Goal: Information Seeking & Learning: Learn about a topic

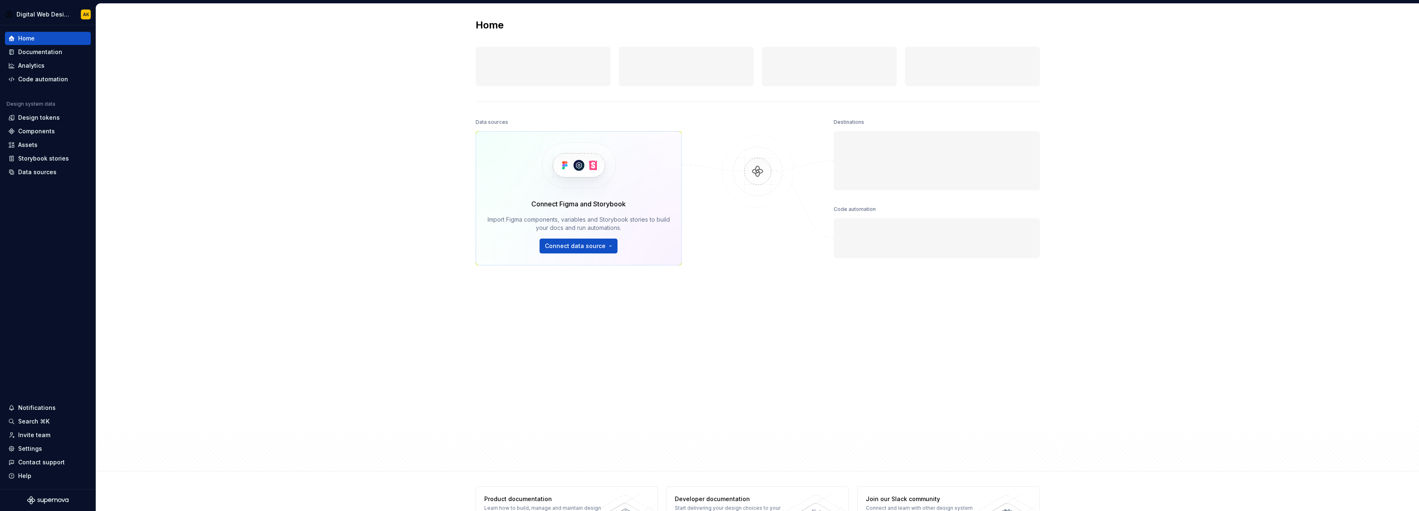
drag, startPoint x: 180, startPoint y: 1, endPoint x: 370, endPoint y: 74, distance: 204.1
click at [375, 82] on div "Home Design tokens 0 Components 0 0 Assets 0 Docs pages 0 Data sources Connect …" at bounding box center [757, 237] width 1323 height 467
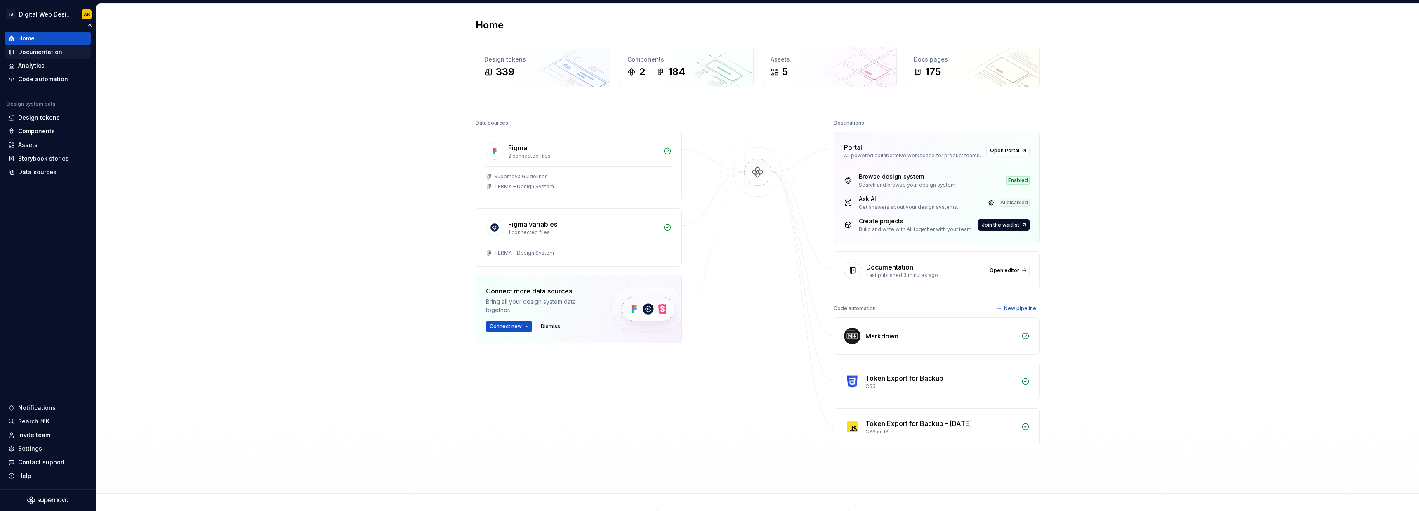
click at [36, 54] on div "Documentation" at bounding box center [40, 52] width 44 height 8
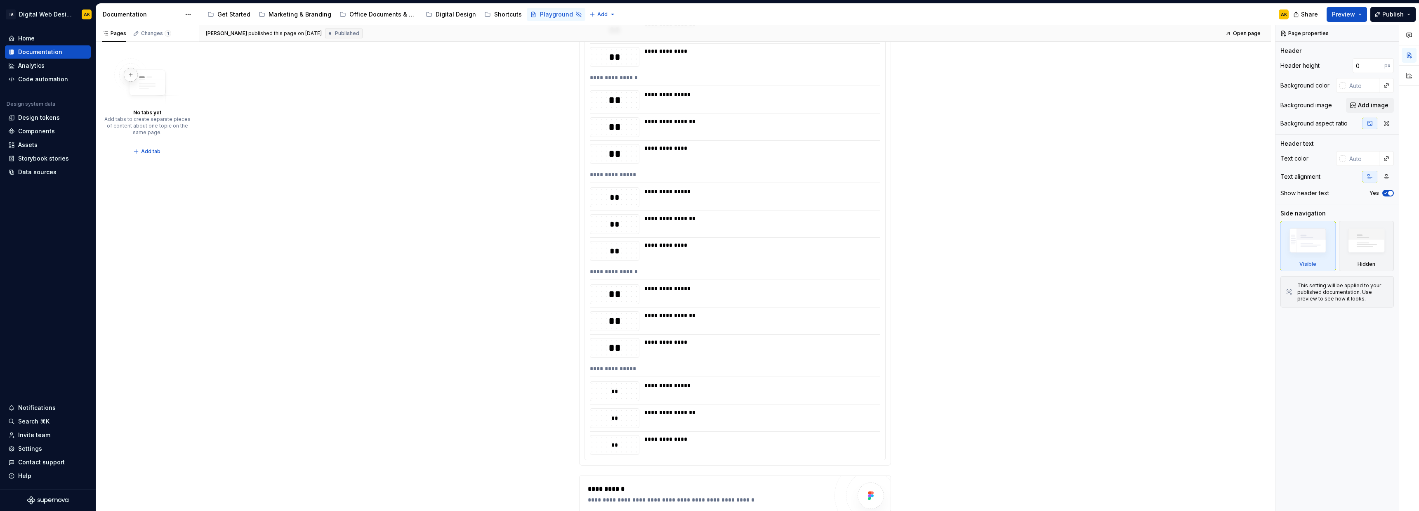
scroll to position [247, 0]
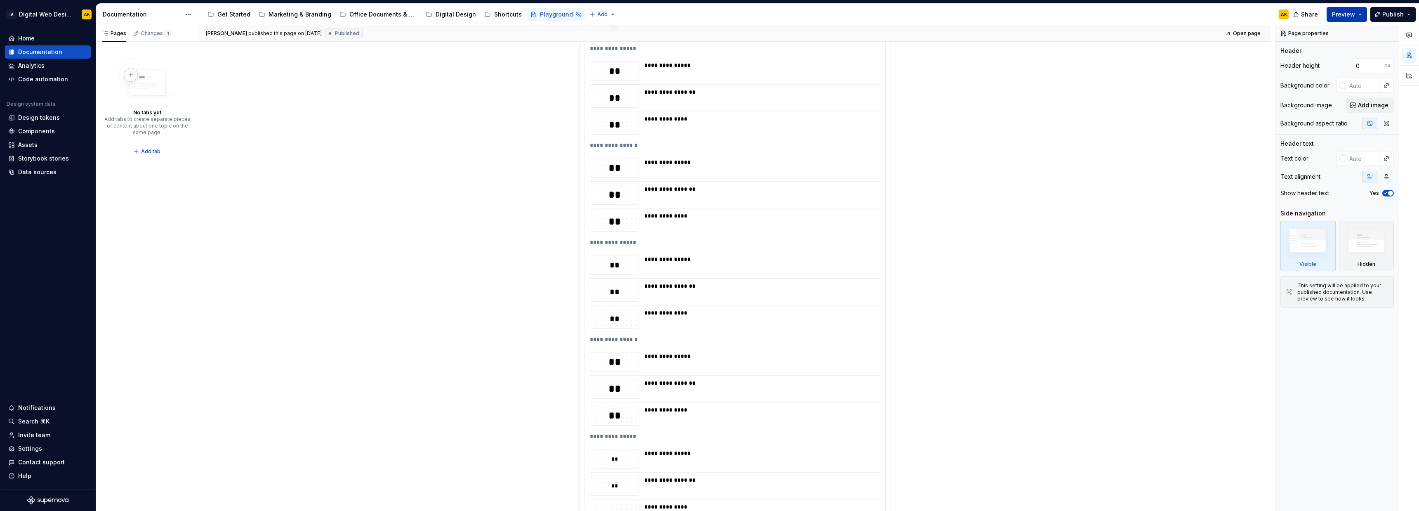
click at [1334, 12] on span "Preview" at bounding box center [1343, 14] width 23 height 8
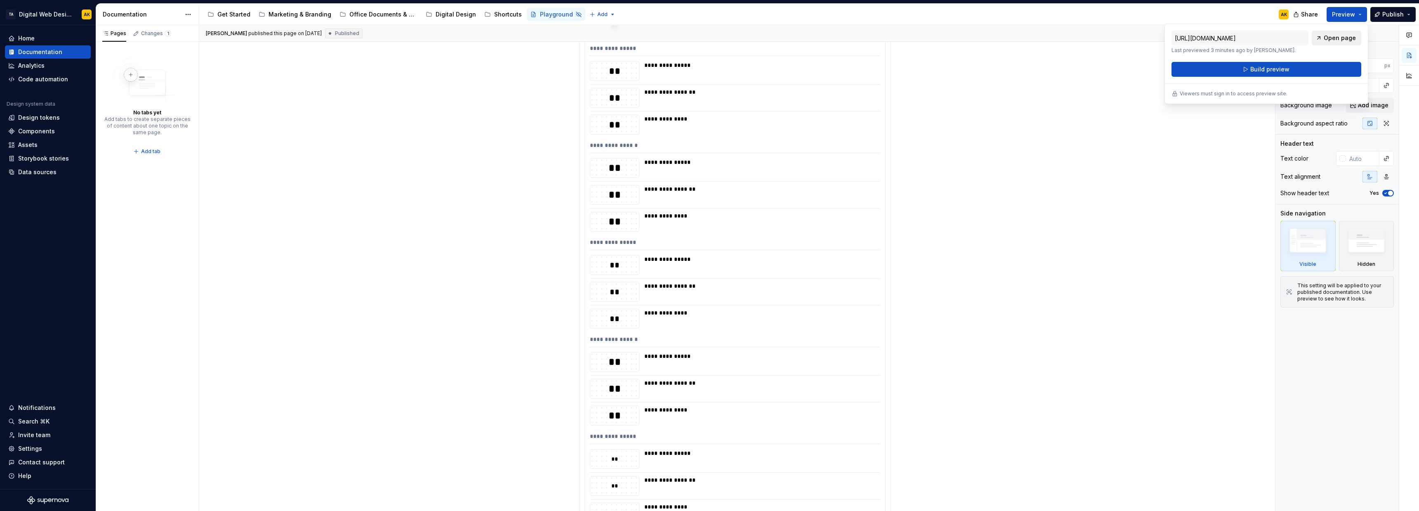
click at [1334, 35] on span "Open page" at bounding box center [1340, 38] width 32 height 8
click at [226, 14] on div "Get Started" at bounding box center [233, 14] width 33 height 8
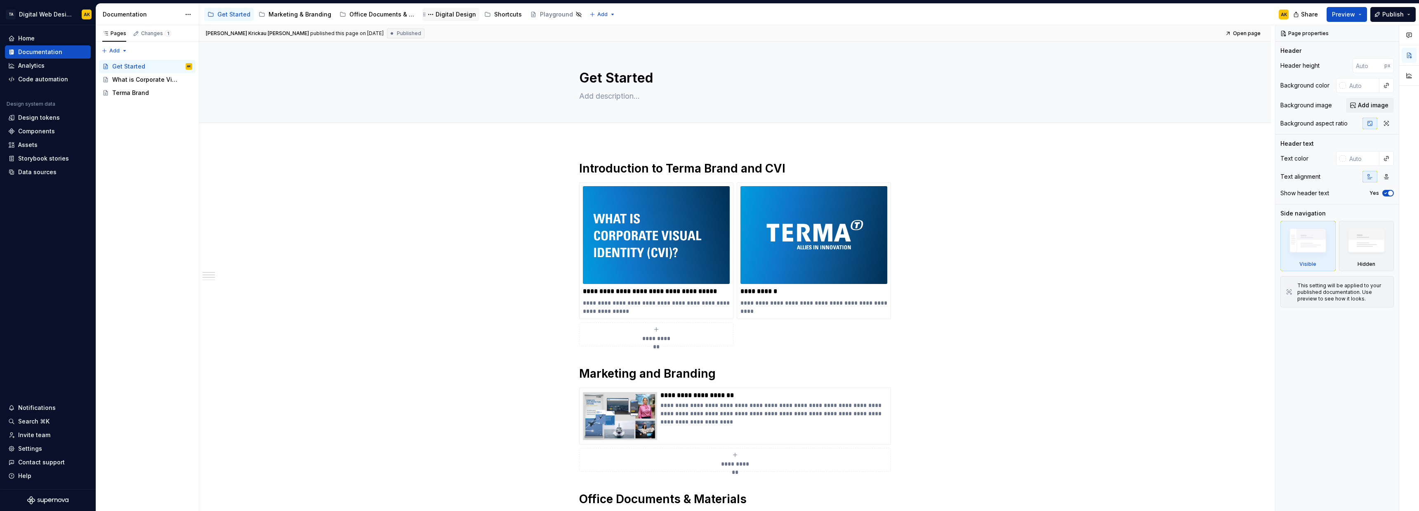
click at [441, 13] on div "Digital Design" at bounding box center [456, 14] width 40 height 8
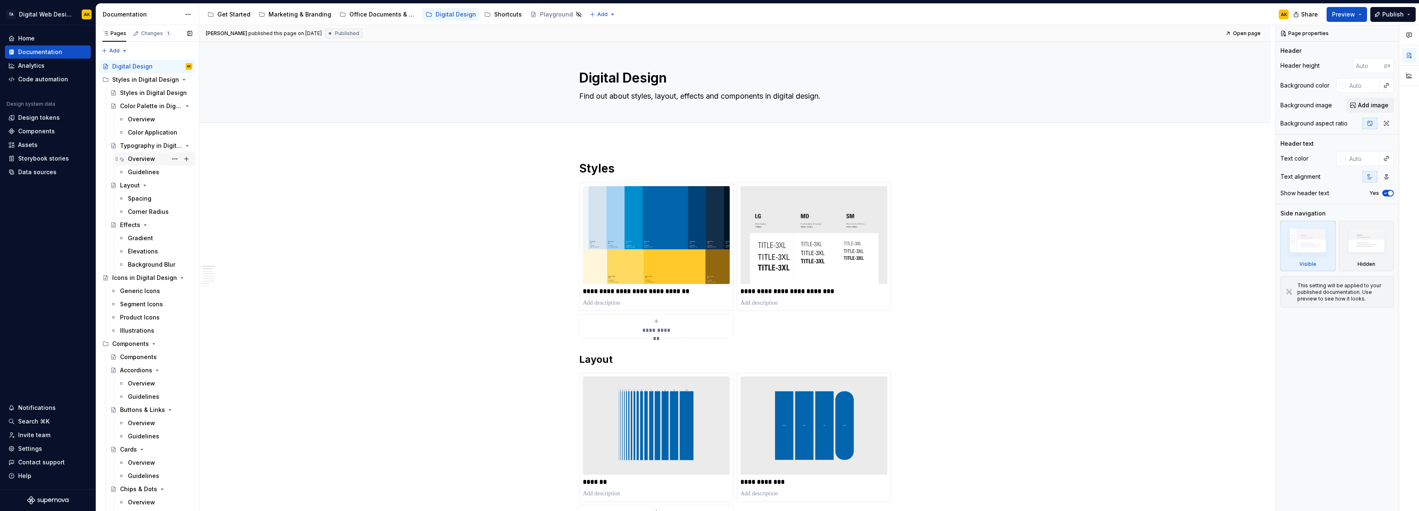
click at [151, 162] on div "Overview" at bounding box center [141, 159] width 27 height 8
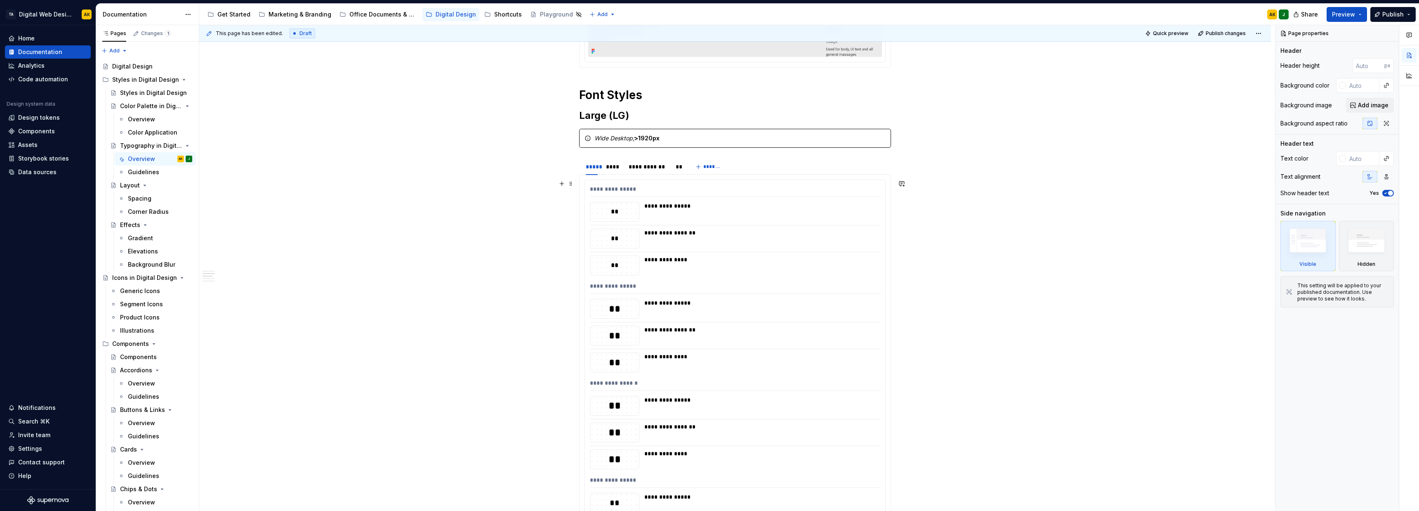
scroll to position [289, 0]
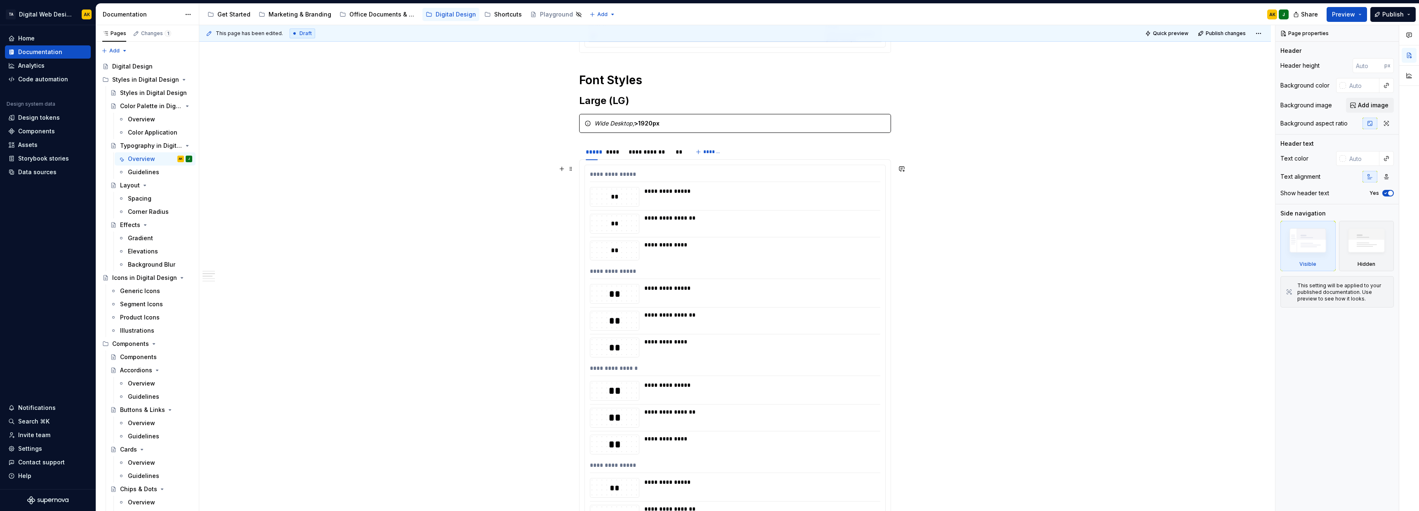
click at [653, 190] on div "**********" at bounding box center [759, 191] width 231 height 8
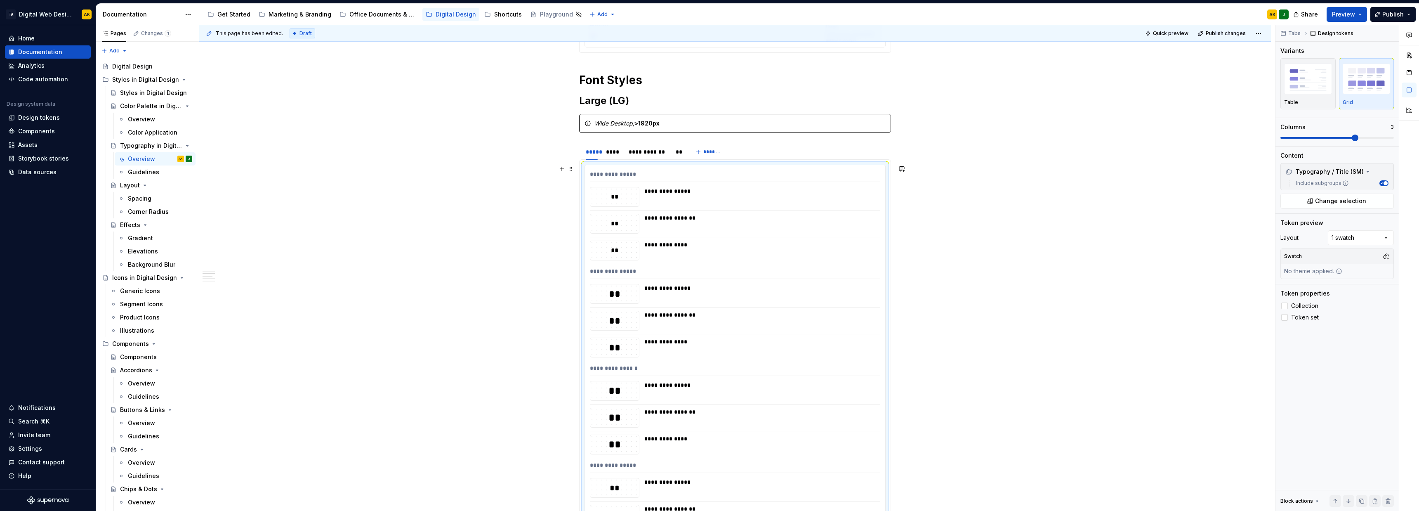
click at [681, 196] on div "**********" at bounding box center [759, 197] width 231 height 20
click at [1345, 15] on span "Preview" at bounding box center [1343, 14] width 23 height 8
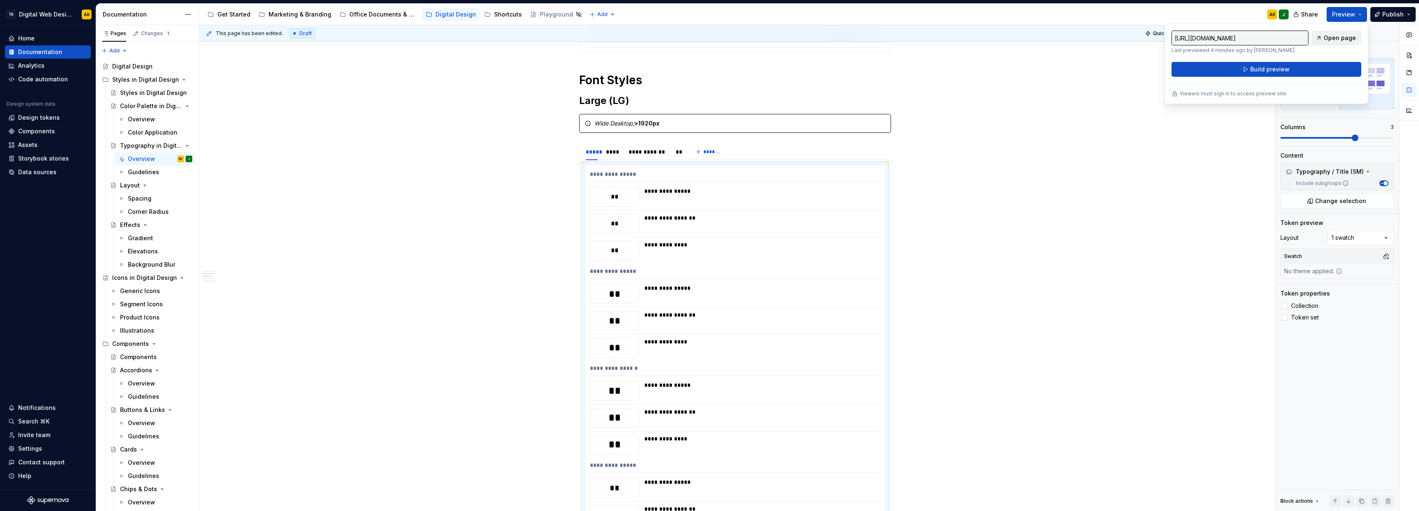
click at [1326, 40] on span "Open page" at bounding box center [1340, 38] width 32 height 8
click at [38, 81] on div "Code automation" at bounding box center [43, 79] width 50 height 8
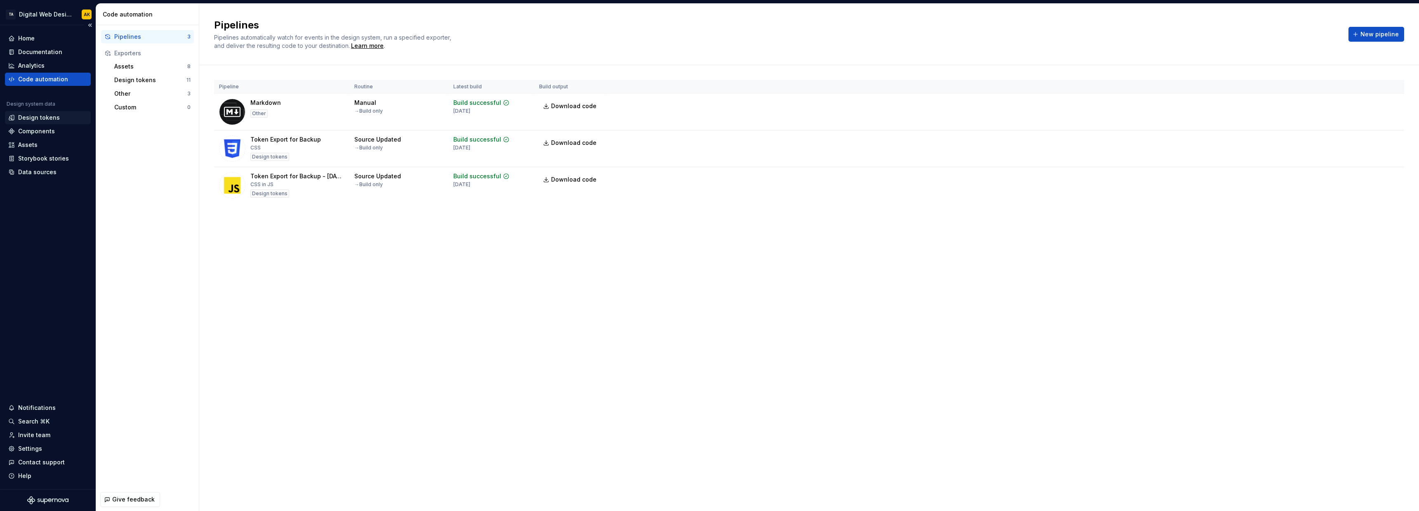
click at [43, 121] on div "Design tokens" at bounding box center [39, 117] width 42 height 8
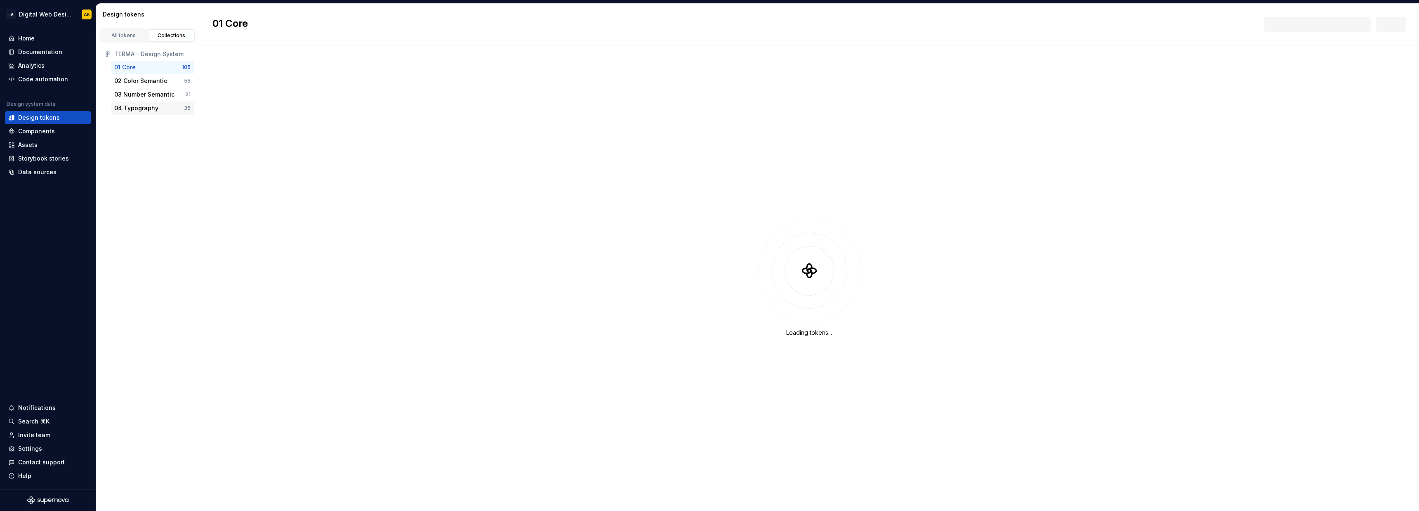
click at [147, 112] on div "04 Typography" at bounding box center [136, 108] width 44 height 8
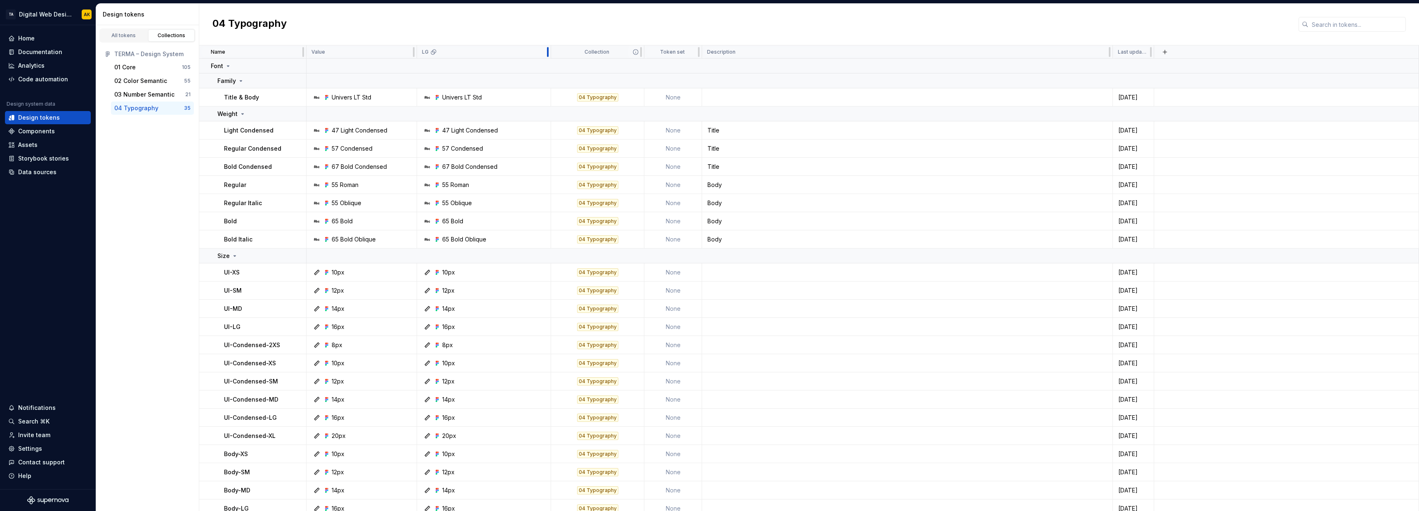
drag, startPoint x: 459, startPoint y: 51, endPoint x: 549, endPoint y: 55, distance: 90.8
click at [549, 55] on div at bounding box center [547, 51] width 7 height 13
click at [452, 203] on div "55 Oblique" at bounding box center [457, 203] width 30 height 8
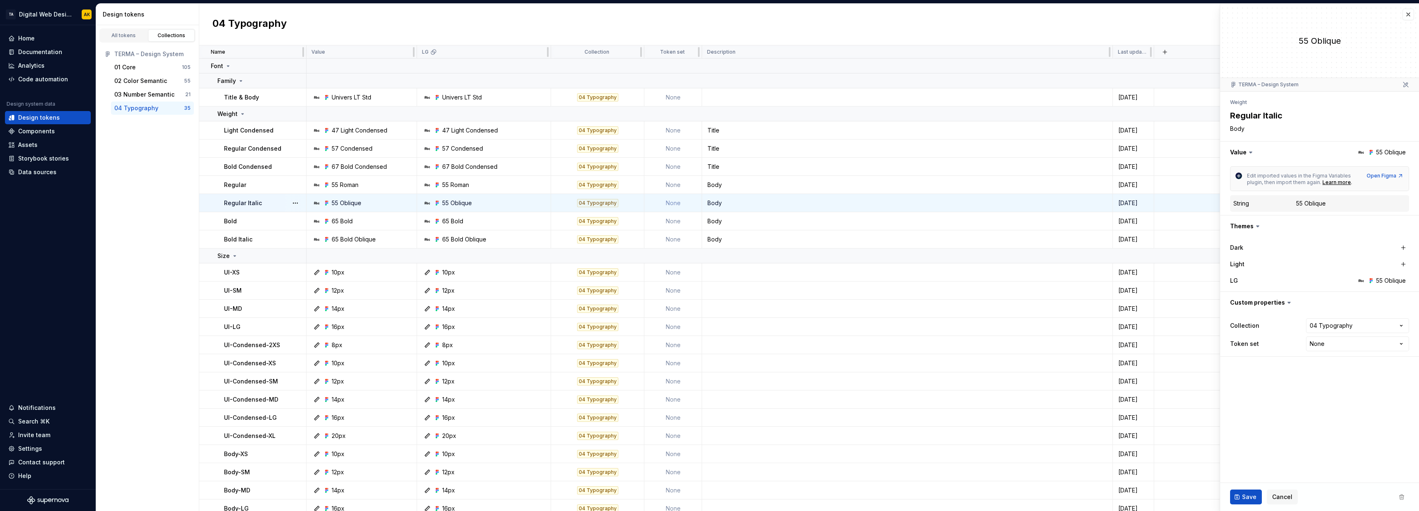
click at [451, 22] on div "04 Typography" at bounding box center [809, 25] width 1220 height 42
click at [41, 170] on div "Data sources" at bounding box center [37, 172] width 38 height 8
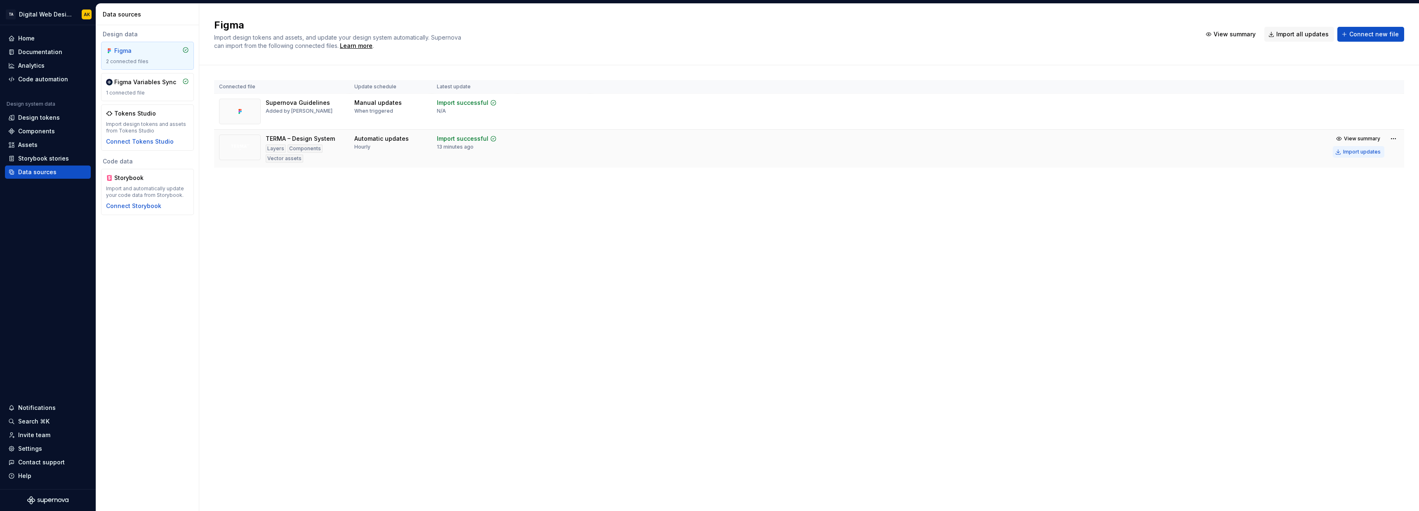
click at [1350, 152] on div "Import updates" at bounding box center [1362, 151] width 38 height 7
click at [47, 116] on div "Design tokens" at bounding box center [39, 117] width 42 height 8
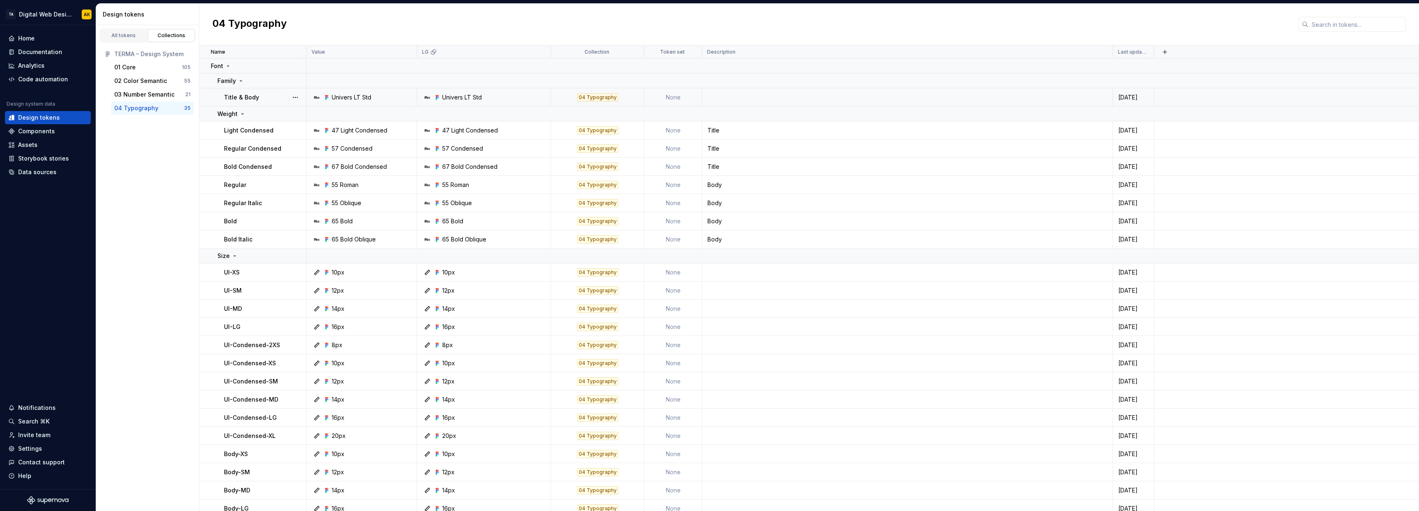
click at [344, 99] on div "Univers LT Std" at bounding box center [352, 97] width 40 height 8
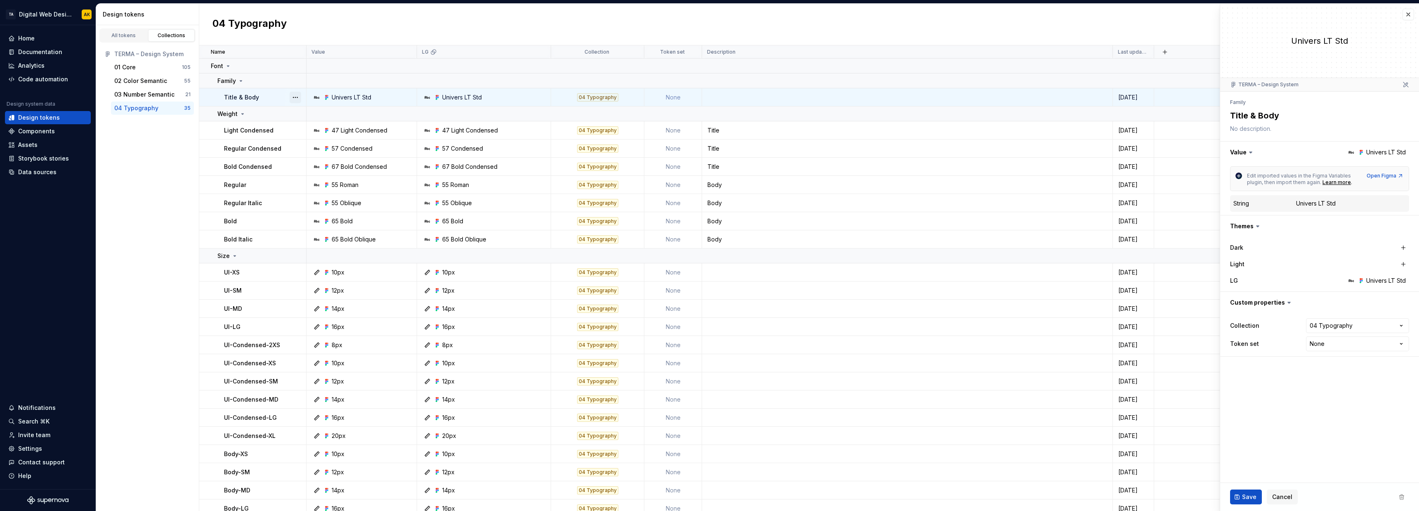
click at [290, 97] on button "button" at bounding box center [296, 98] width 12 height 12
click at [309, 113] on div "Open detail" at bounding box center [332, 113] width 54 height 8
click at [1332, 204] on div "Univers LT Std" at bounding box center [1316, 203] width 40 height 8
drag, startPoint x: 1314, startPoint y: 205, endPoint x: 1347, endPoint y: 205, distance: 33.0
click at [1347, 205] on dd "Univers LT Std" at bounding box center [1351, 203] width 110 height 8
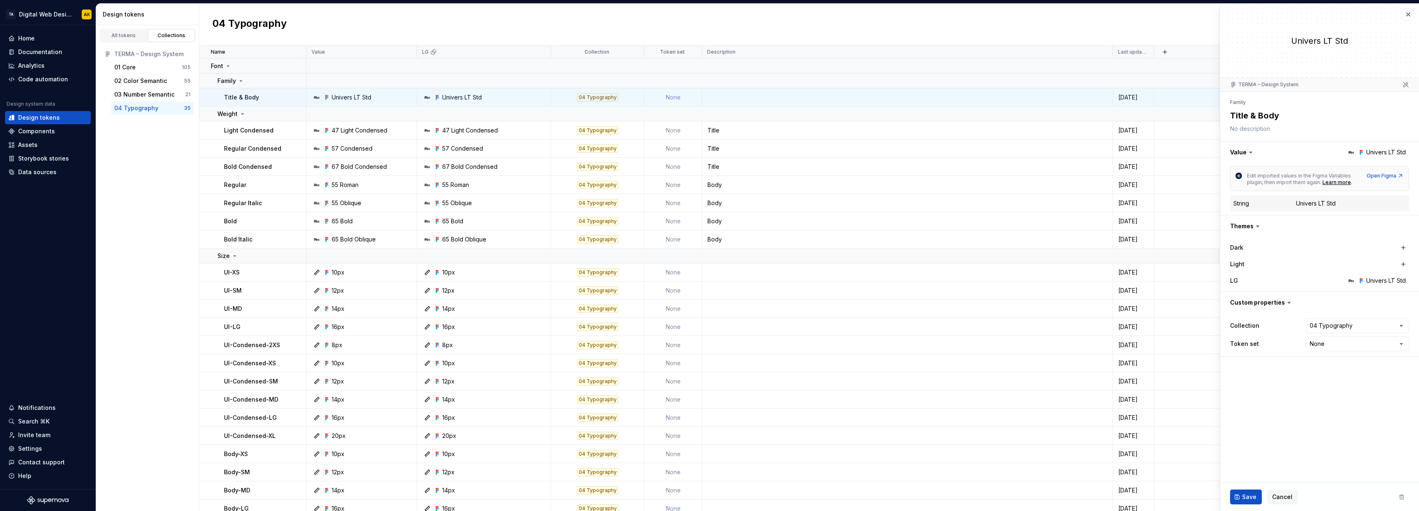
click at [1336, 124] on textarea at bounding box center [1317, 129] width 179 height 12
click at [1393, 177] on div "Open Figma" at bounding box center [1385, 175] width 37 height 7
type textarea "*"
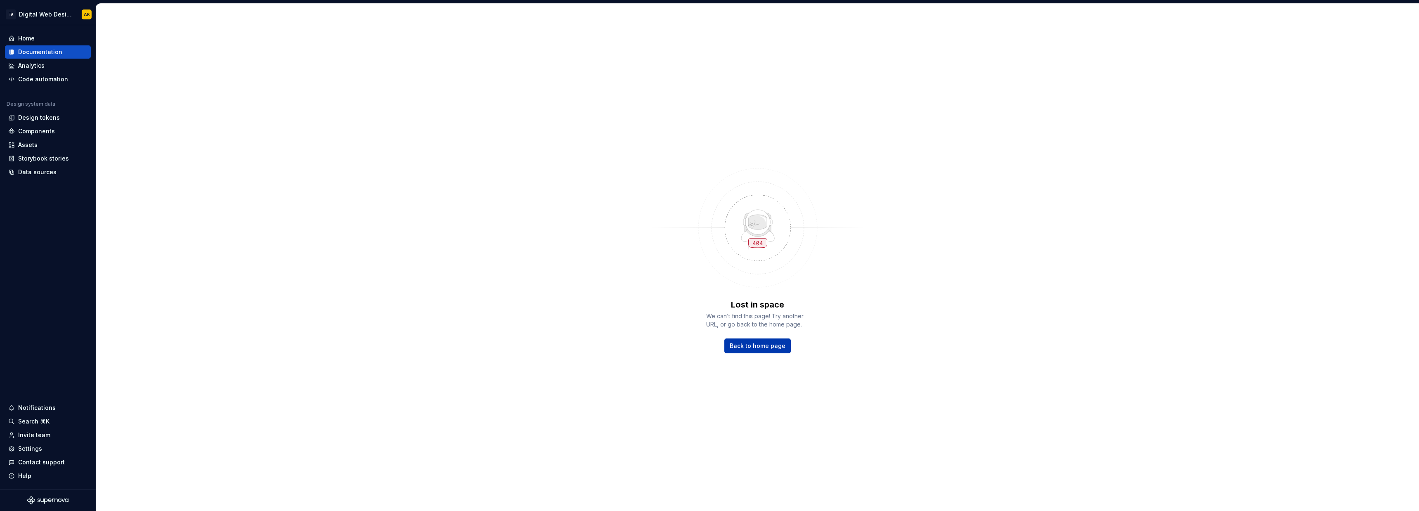
click at [761, 341] on link "Back to home page" at bounding box center [757, 345] width 66 height 15
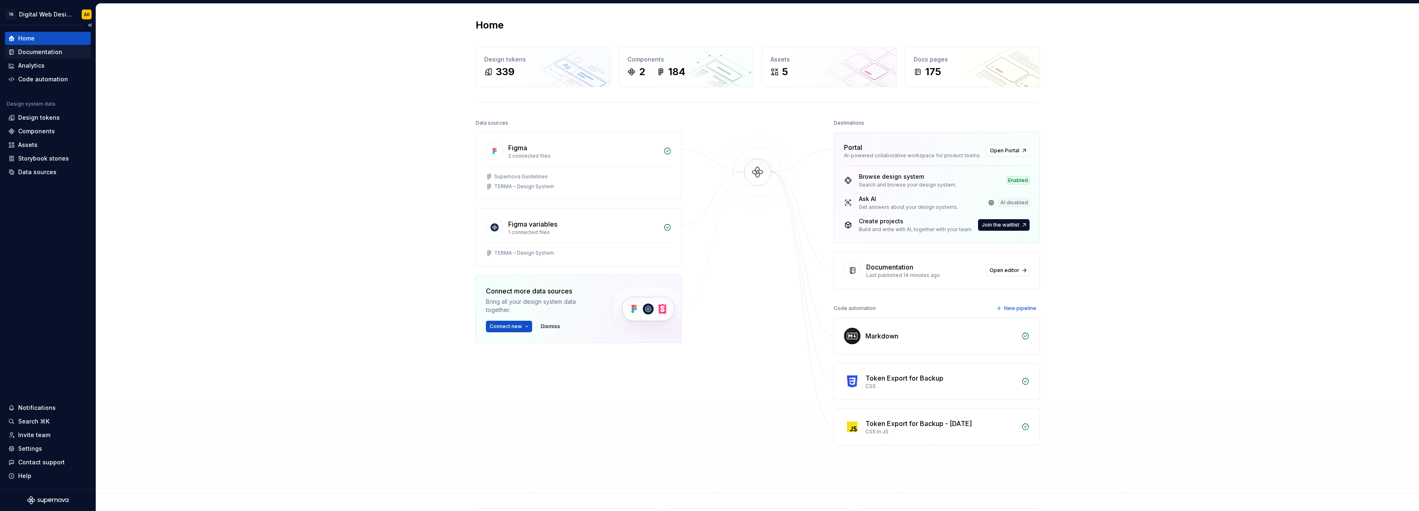
click at [40, 50] on div "Documentation" at bounding box center [40, 52] width 44 height 8
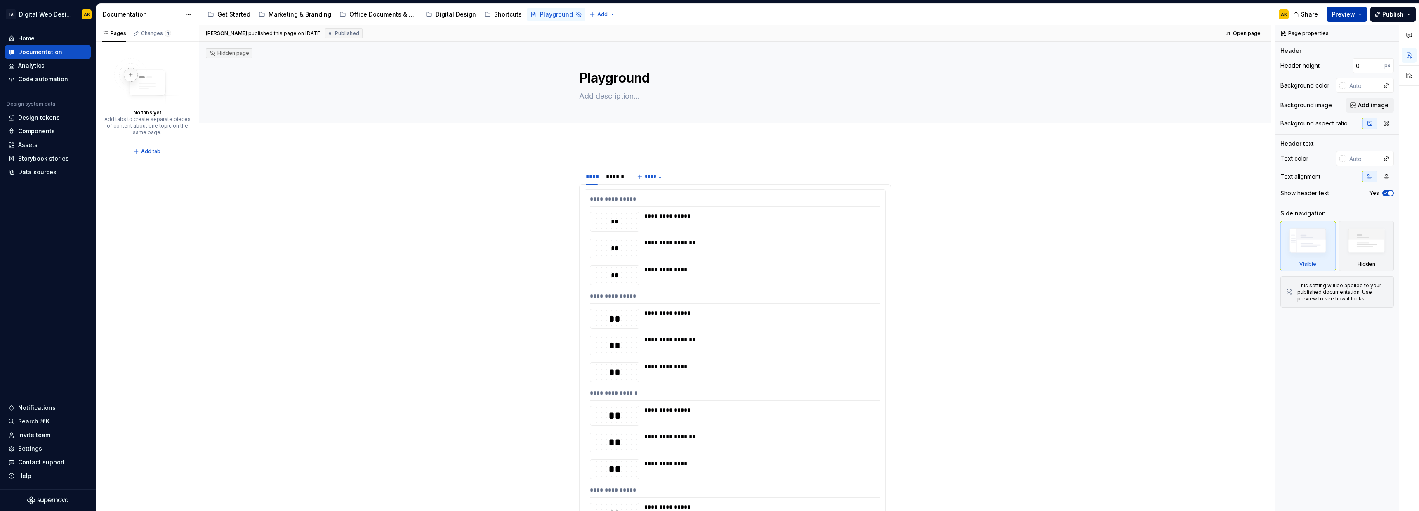
click at [1339, 19] on button "Preview" at bounding box center [1347, 14] width 40 height 15
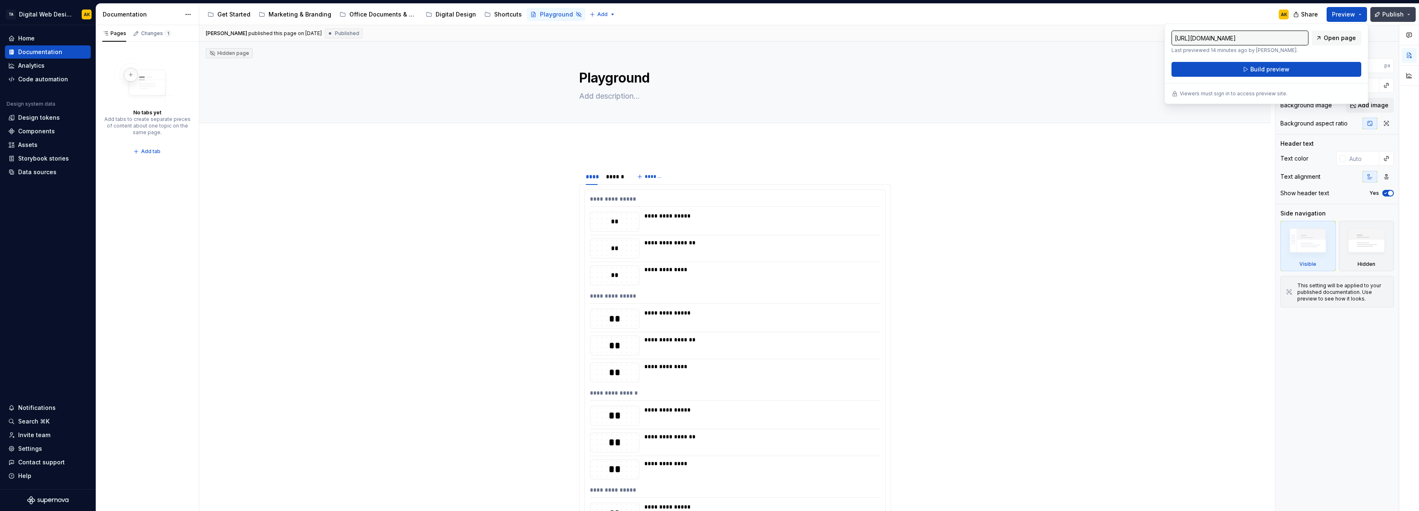
click at [1390, 12] on span "Publish" at bounding box center [1392, 14] width 21 height 8
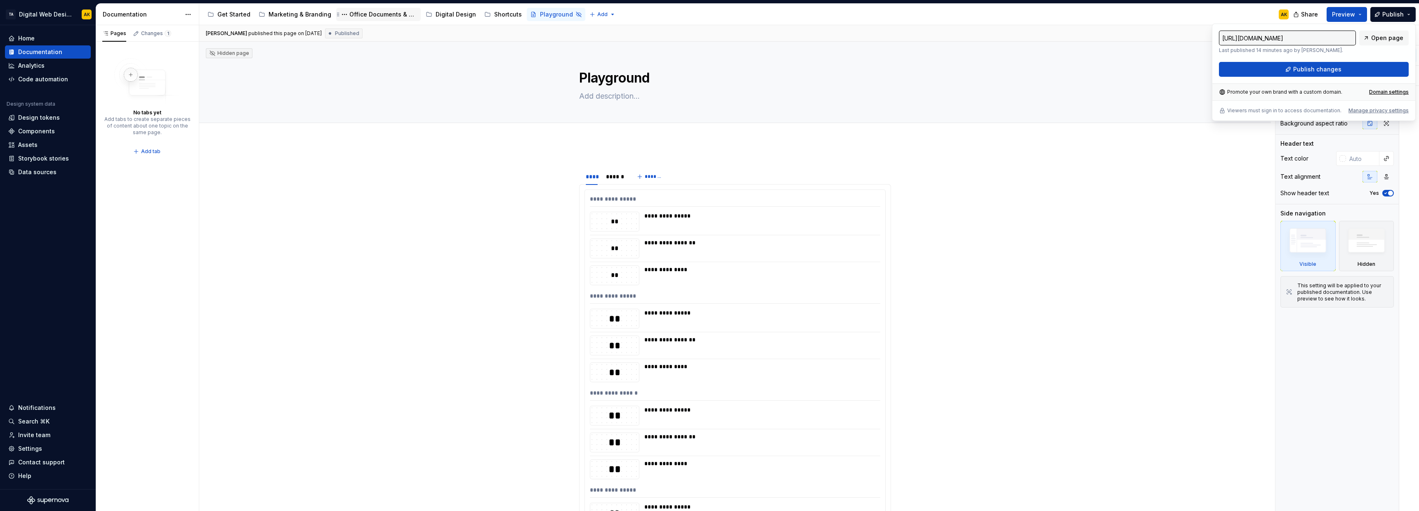
click at [365, 12] on div "Office Documents & Materials" at bounding box center [383, 14] width 68 height 8
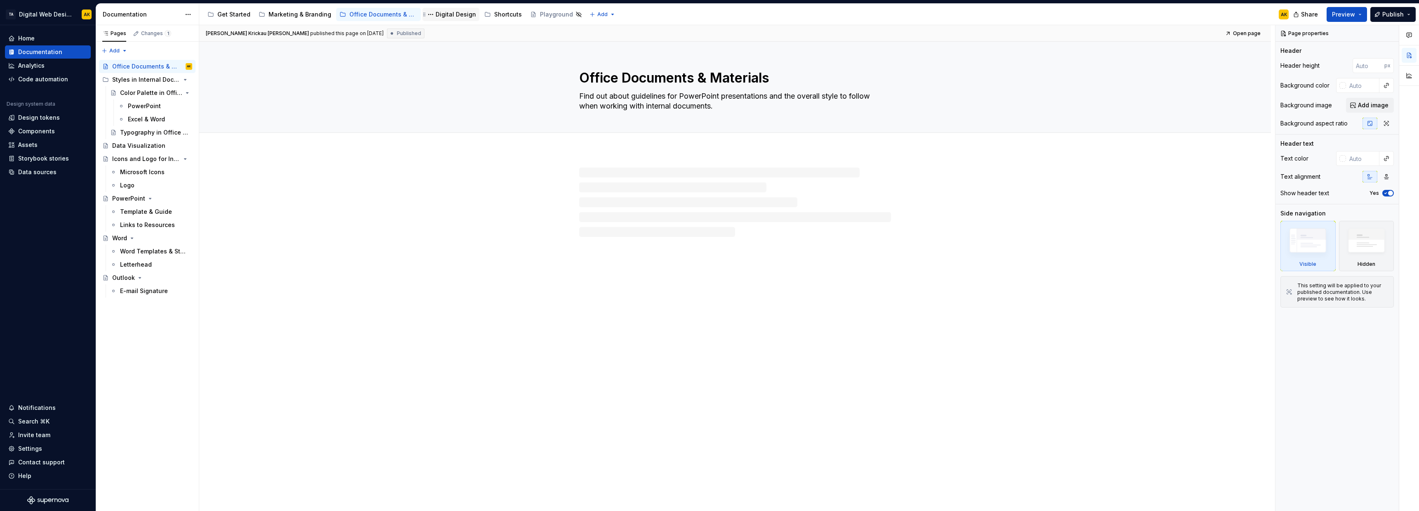
click at [436, 13] on div "Digital Design" at bounding box center [456, 14] width 40 height 8
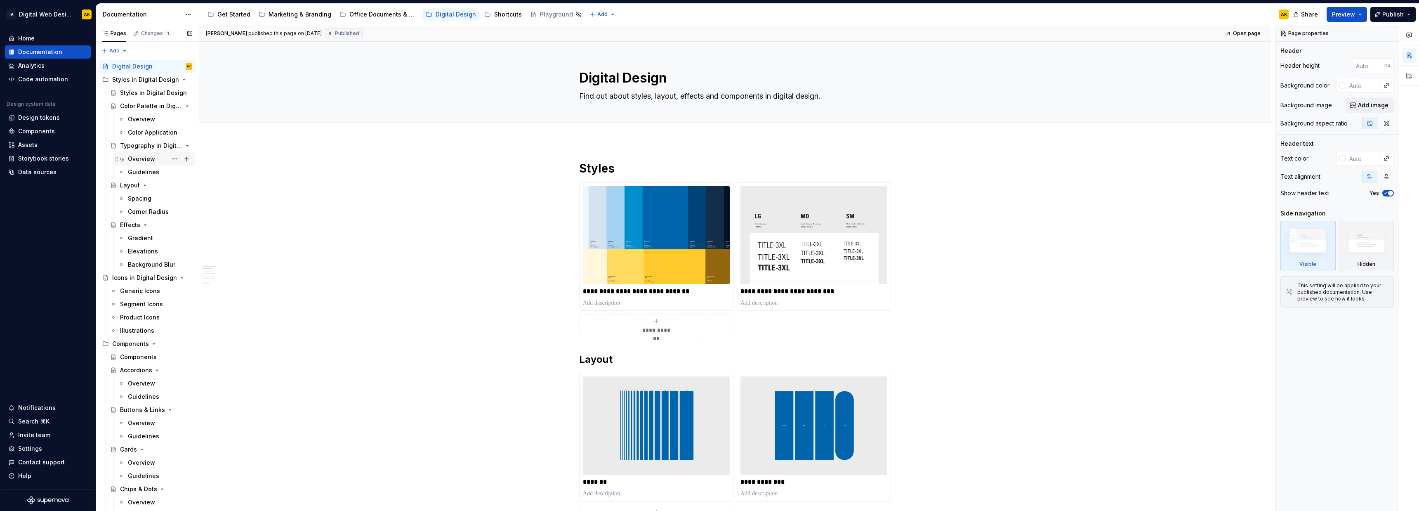
click at [153, 157] on div "Overview" at bounding box center [141, 159] width 27 height 8
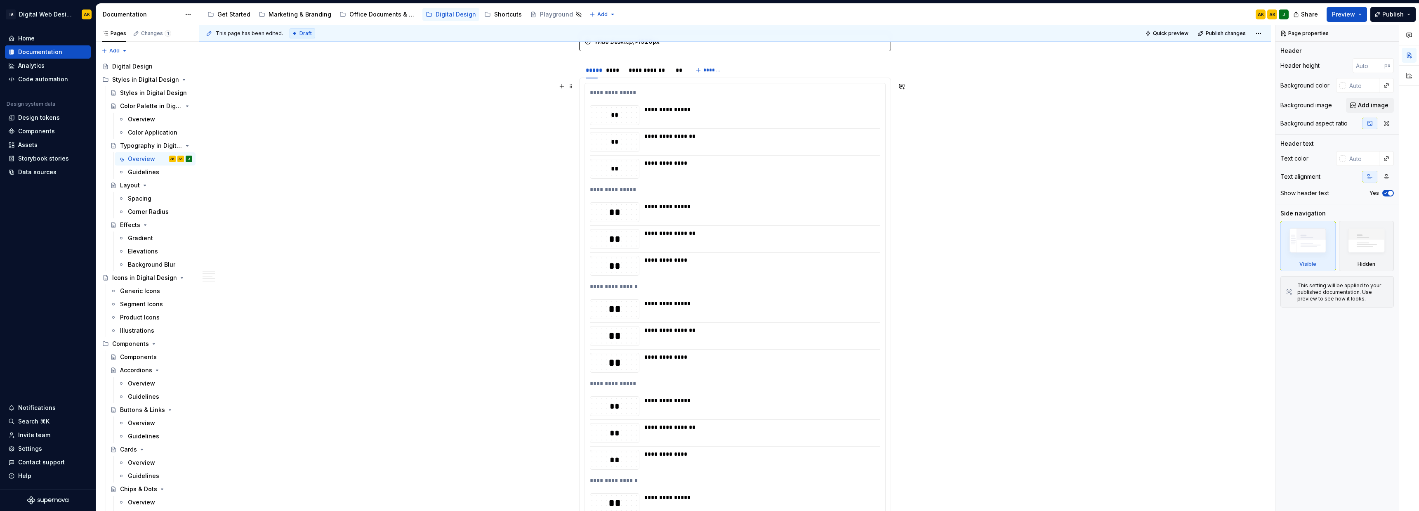
scroll to position [330, 0]
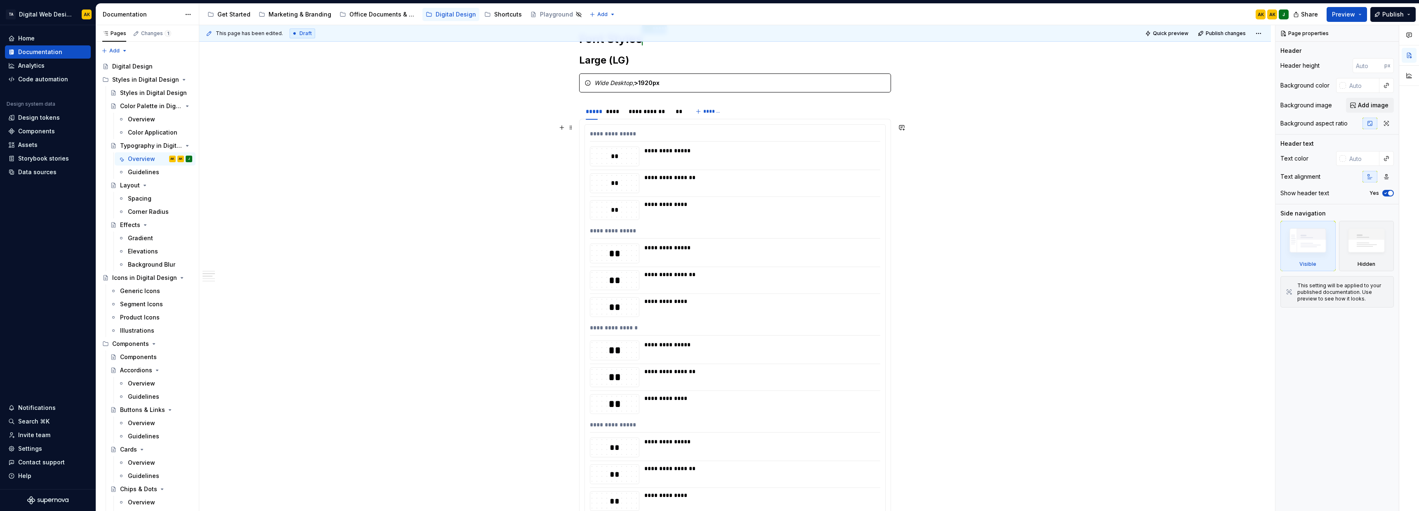
click at [667, 152] on div "**********" at bounding box center [759, 150] width 231 height 8
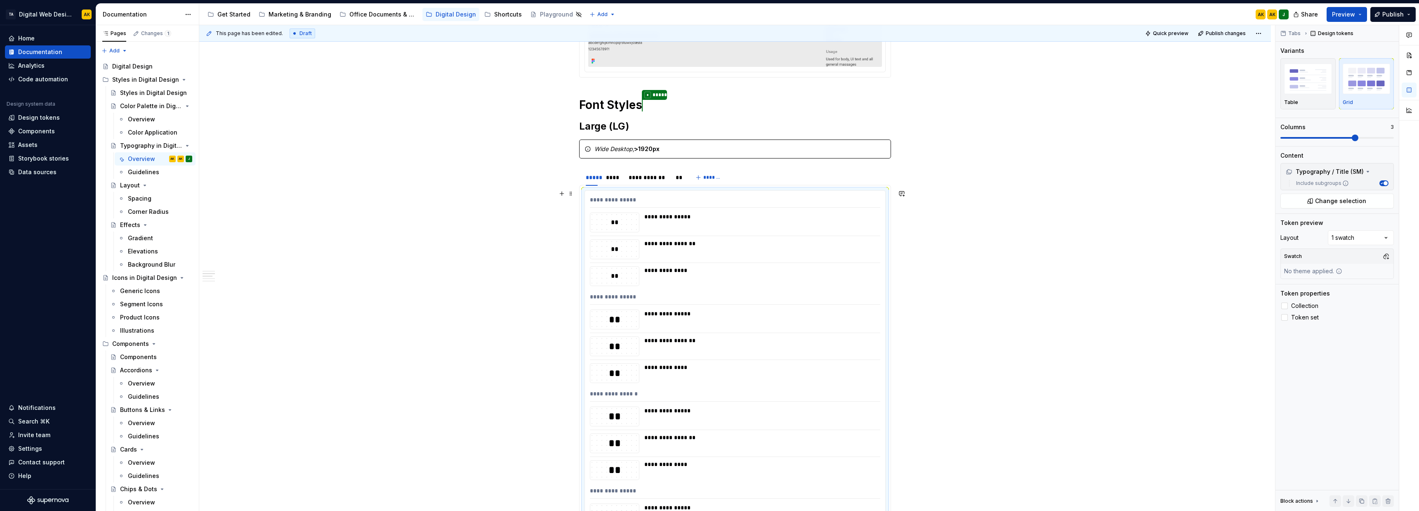
scroll to position [206, 0]
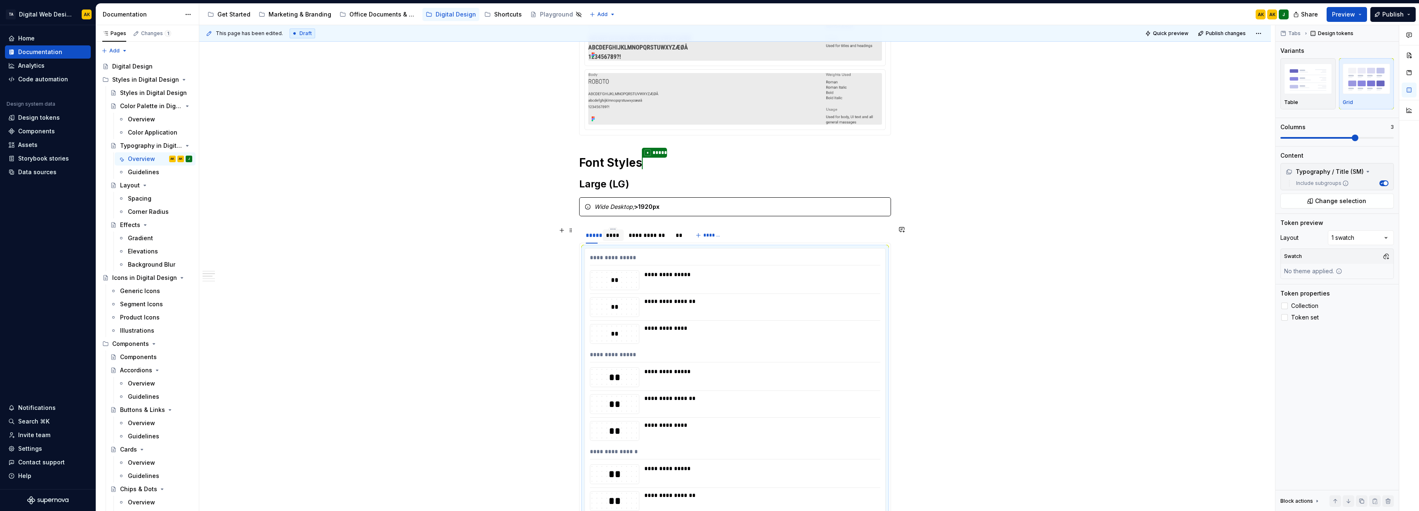
click at [613, 235] on div "****" at bounding box center [613, 235] width 14 height 8
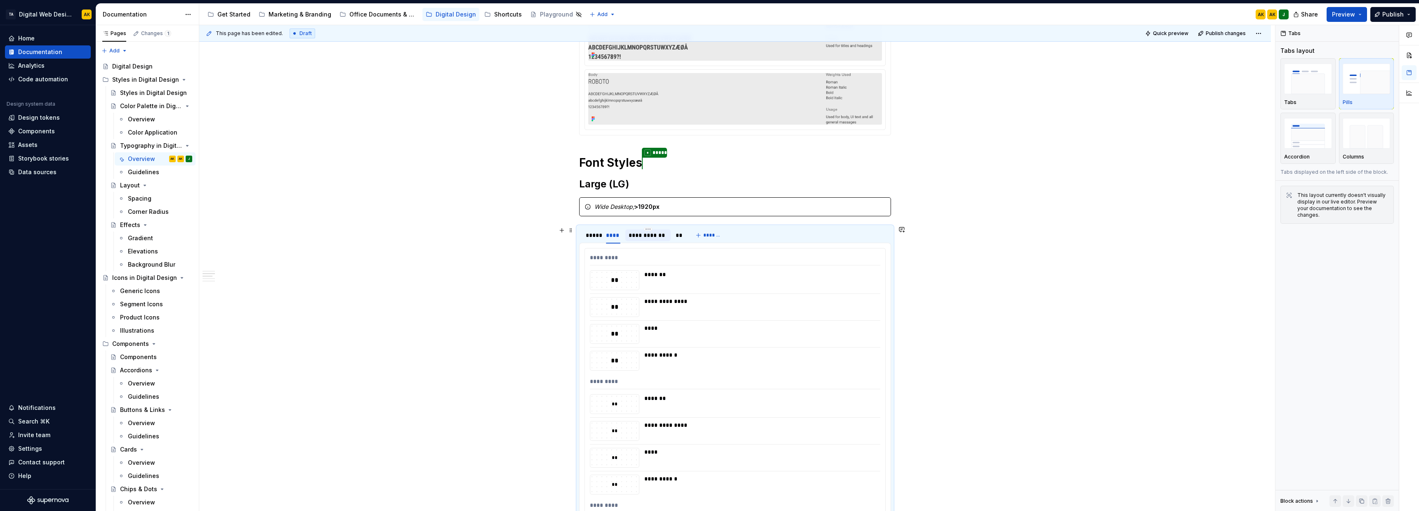
click at [637, 236] on div "**********" at bounding box center [648, 235] width 39 height 8
click at [596, 236] on div "*****" at bounding box center [592, 235] width 12 height 8
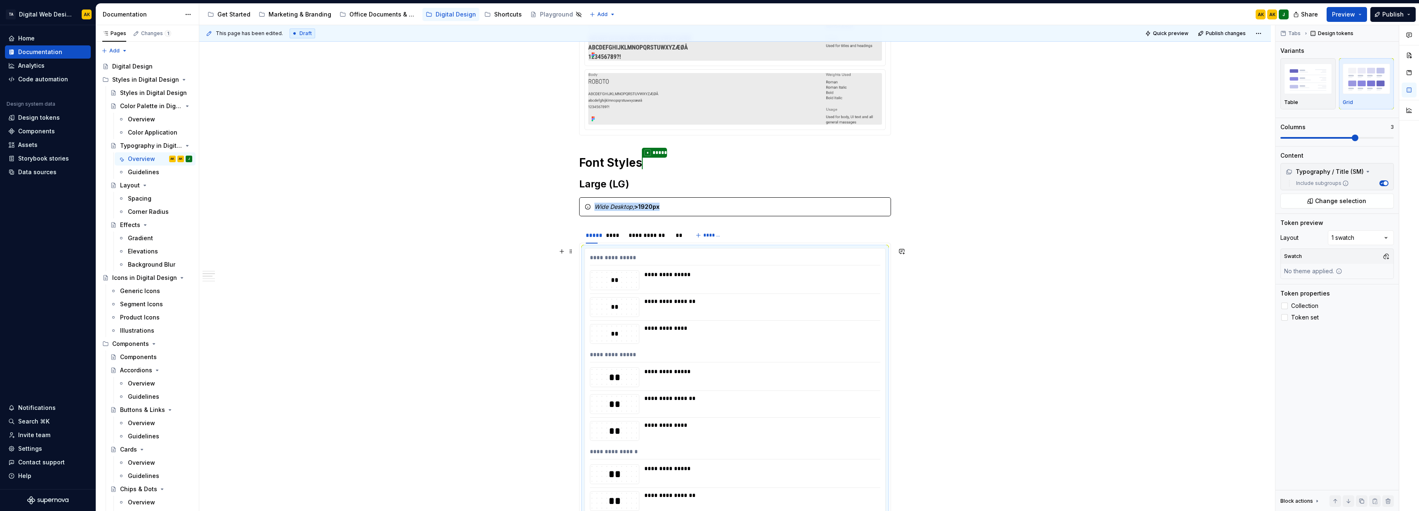
click at [677, 297] on div "**********" at bounding box center [759, 301] width 231 height 8
click at [1347, 15] on span "Preview" at bounding box center [1343, 14] width 23 height 8
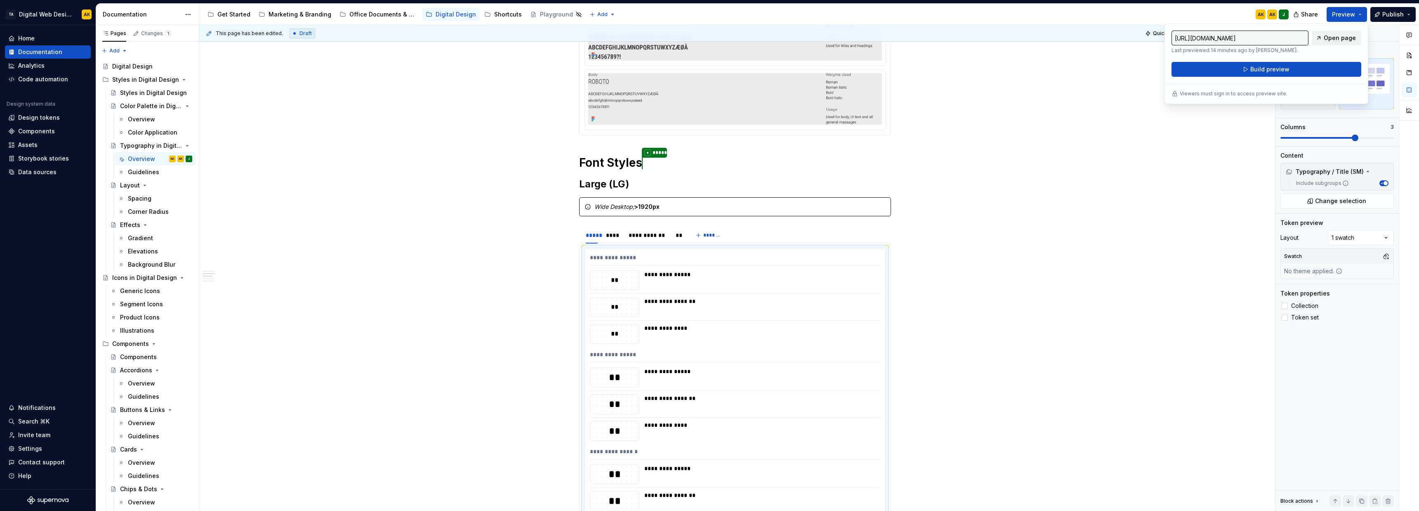
click at [1328, 36] on span "Open page" at bounding box center [1340, 38] width 32 height 8
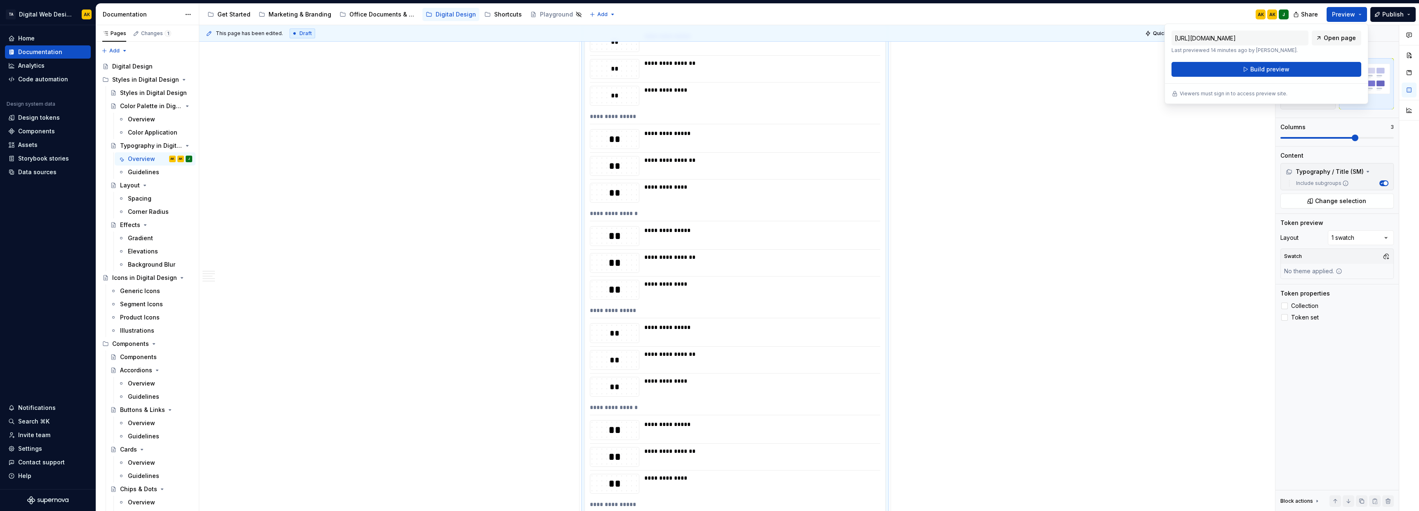
scroll to position [412, 0]
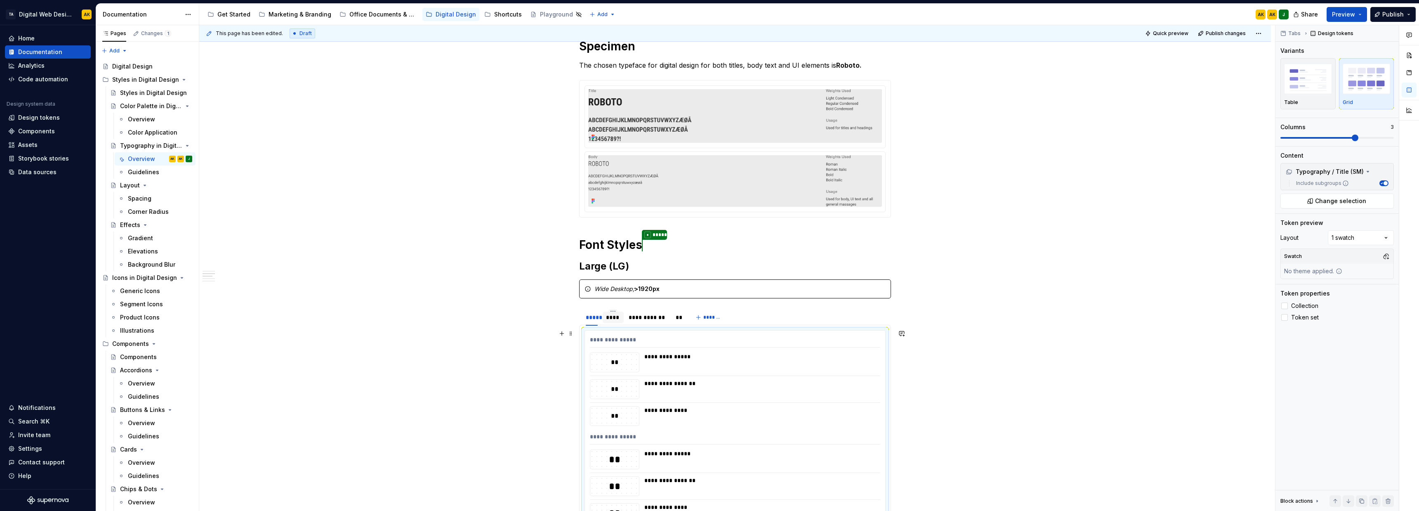
scroll to position [124, 0]
click at [667, 382] on div "**********" at bounding box center [759, 383] width 231 height 8
click at [1381, 203] on button "Change selection" at bounding box center [1336, 200] width 113 height 15
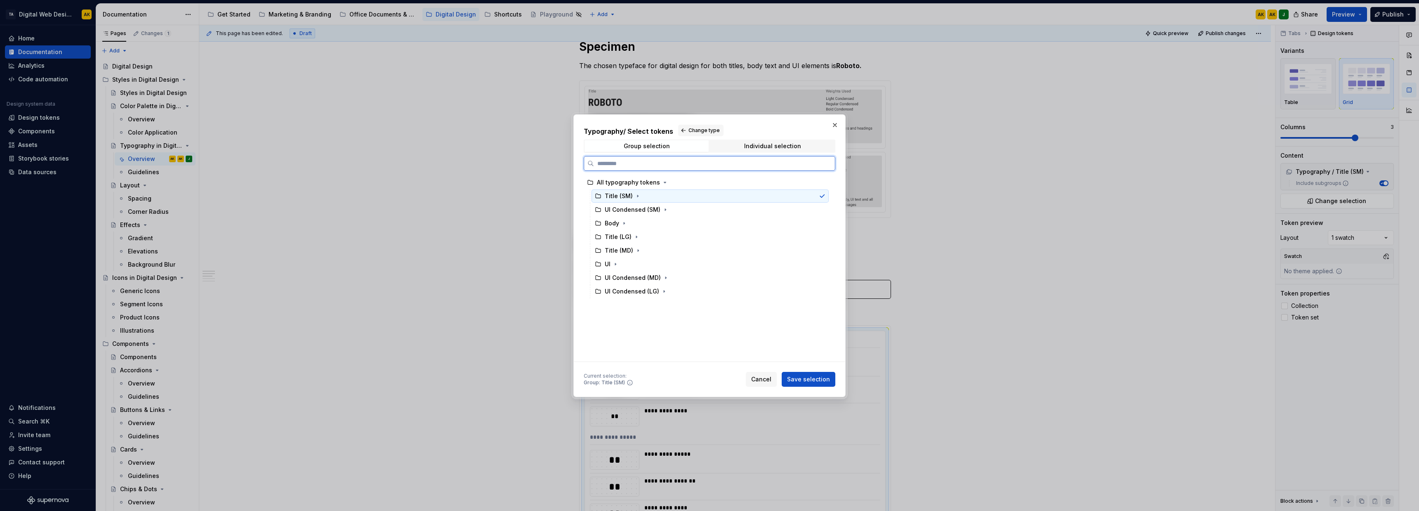
click at [813, 197] on div "Title (SM)" at bounding box center [709, 195] width 237 height 13
click at [801, 206] on div "UI Condensed (SM)" at bounding box center [709, 209] width 237 height 13
click at [803, 195] on div "Title (SM)" at bounding box center [709, 195] width 237 height 13
click at [817, 376] on span "Save selection" at bounding box center [808, 379] width 43 height 8
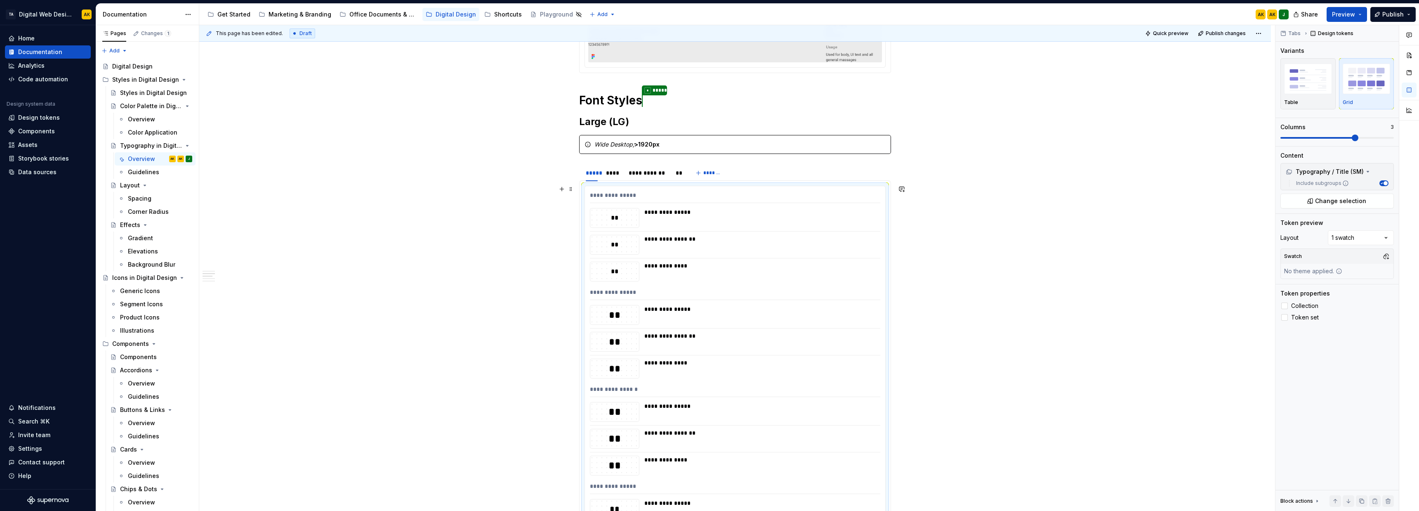
scroll to position [263, 0]
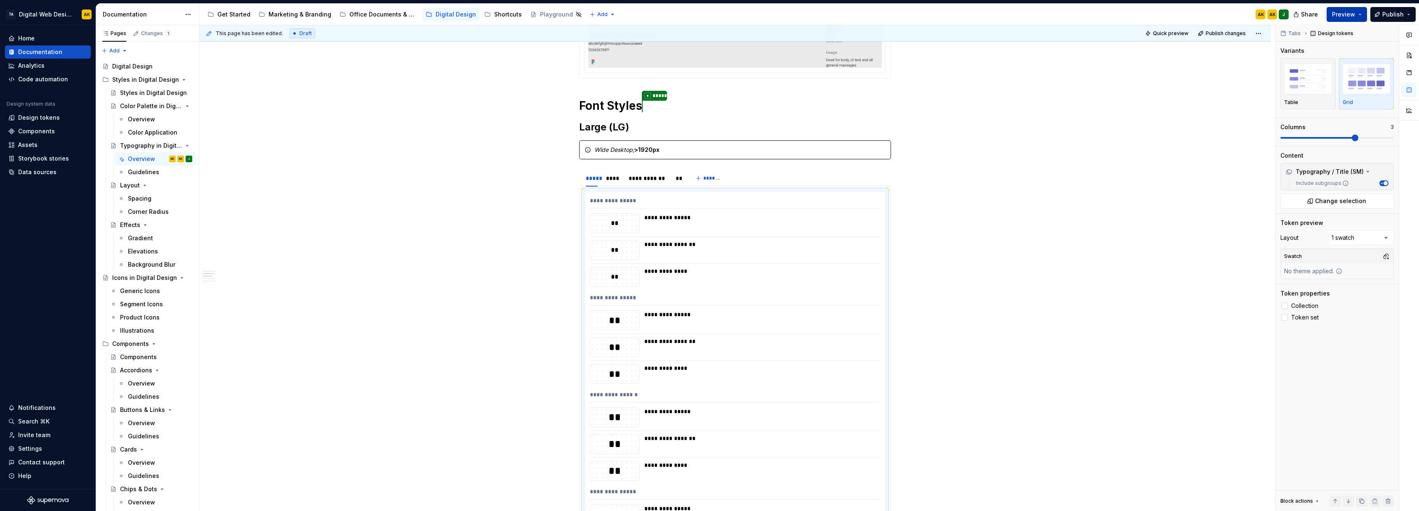
click at [1339, 20] on button "Preview" at bounding box center [1347, 14] width 40 height 15
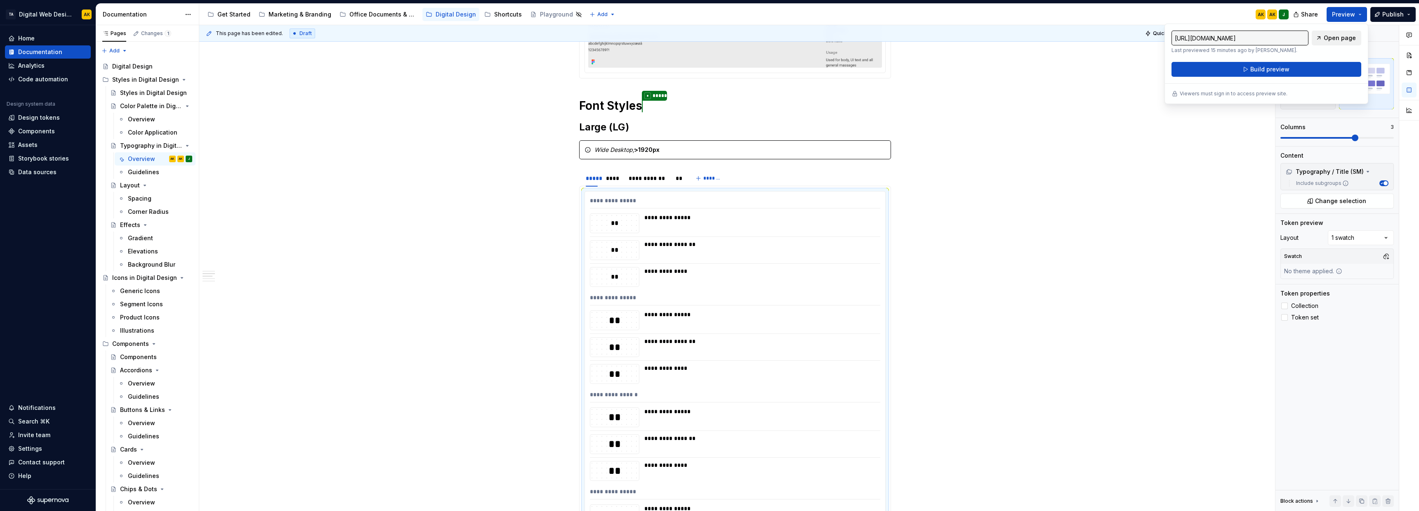
click at [1332, 40] on span "Open page" at bounding box center [1340, 38] width 32 height 8
click at [729, 245] on div "**********" at bounding box center [759, 244] width 231 height 8
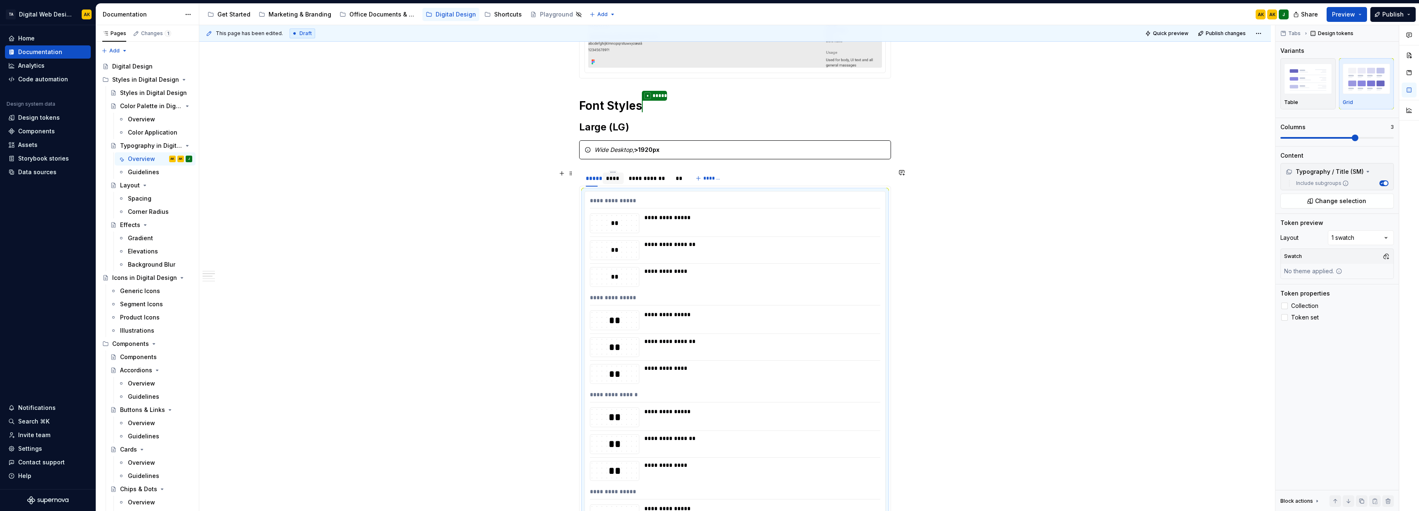
click at [619, 179] on div "****" at bounding box center [613, 178] width 14 height 8
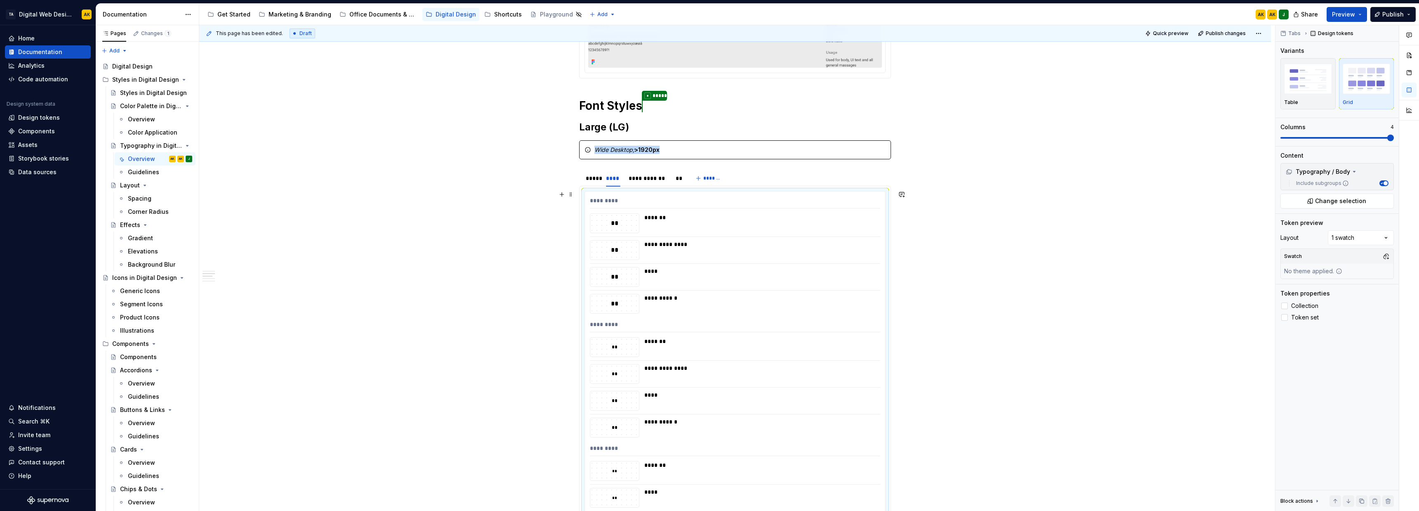
click at [747, 273] on div "****" at bounding box center [759, 271] width 231 height 8
click at [1373, 200] on button "Change selection" at bounding box center [1336, 200] width 113 height 15
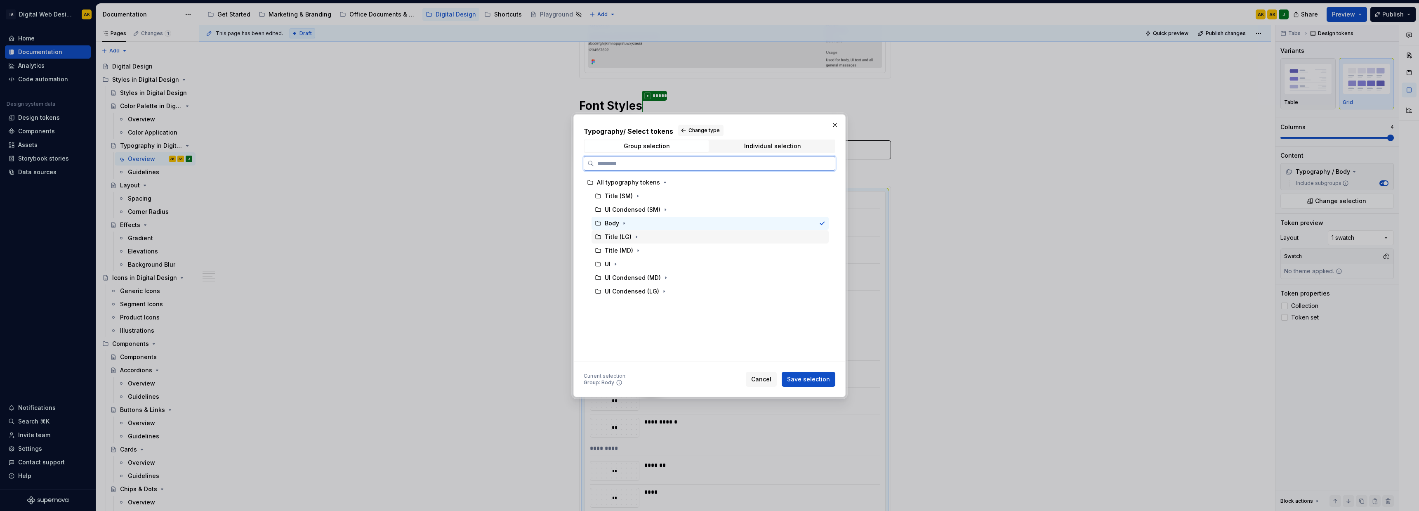
click at [726, 231] on div "Title (LG)" at bounding box center [709, 236] width 237 height 13
click at [721, 224] on div "Body" at bounding box center [709, 223] width 237 height 13
click at [815, 381] on span "Save selection" at bounding box center [808, 379] width 43 height 8
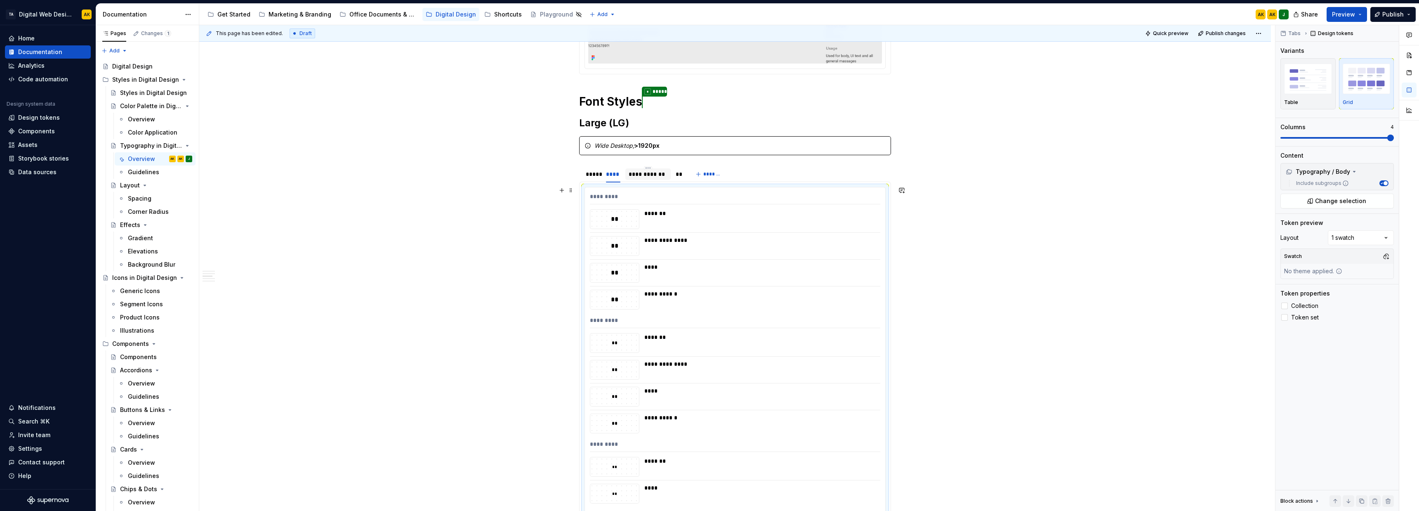
scroll to position [264, 0]
click at [650, 184] on div "**********" at bounding box center [633, 179] width 109 height 21
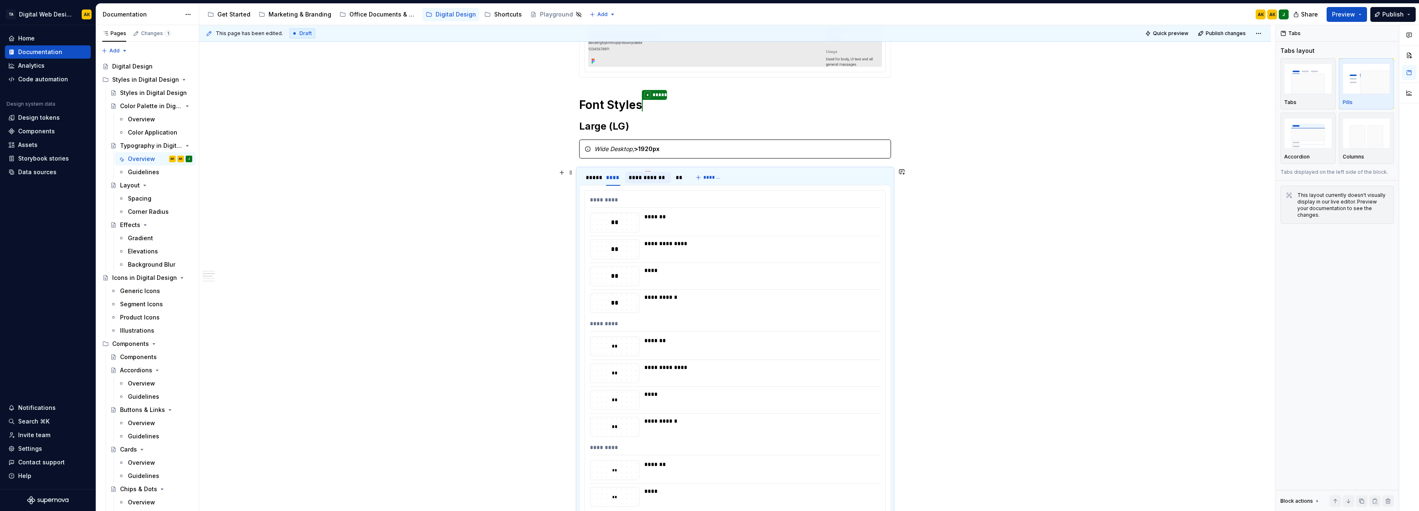
click at [648, 179] on div "**********" at bounding box center [648, 177] width 39 height 8
click at [700, 255] on div "**********" at bounding box center [759, 249] width 231 height 20
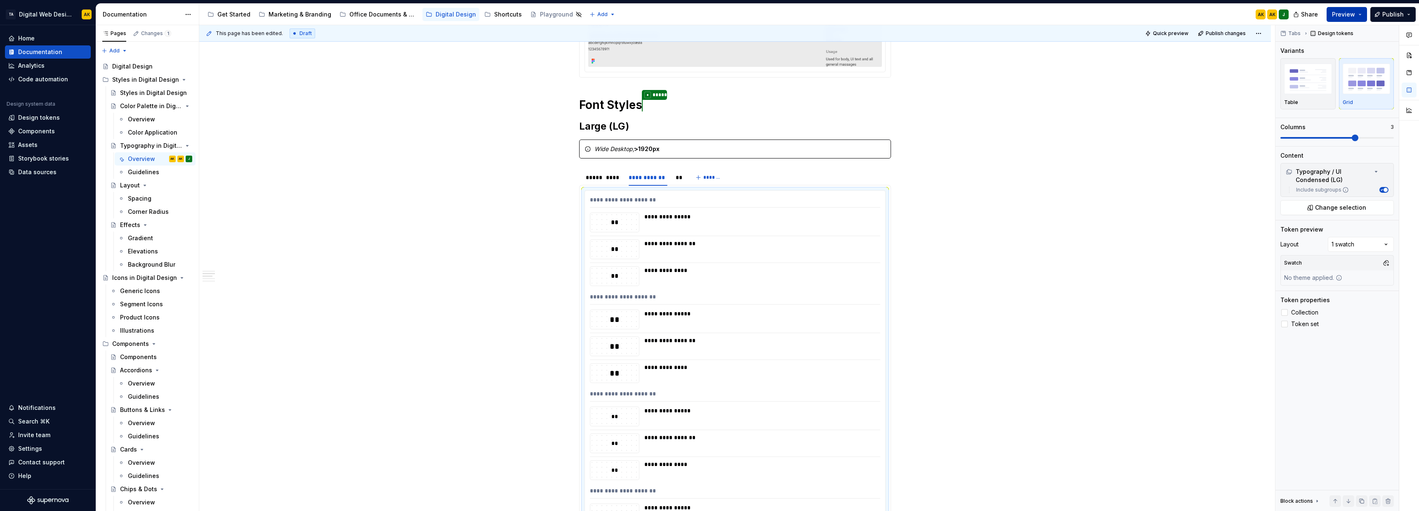
click at [1355, 13] on span "Preview" at bounding box center [1343, 14] width 23 height 8
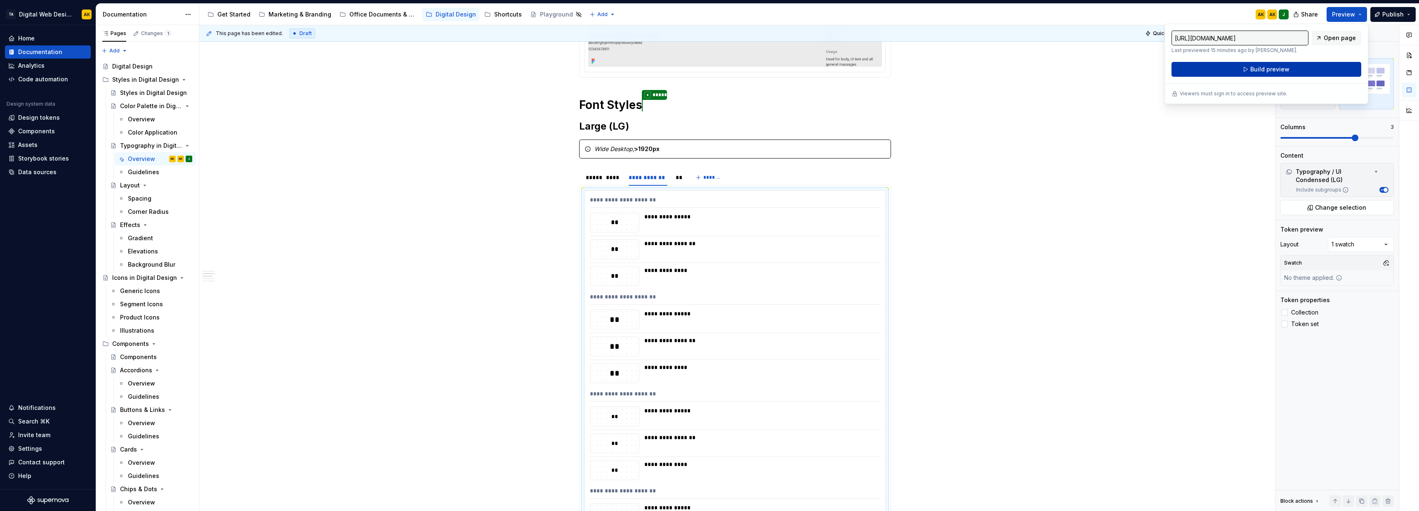
click at [1306, 73] on button "Build preview" at bounding box center [1266, 69] width 190 height 15
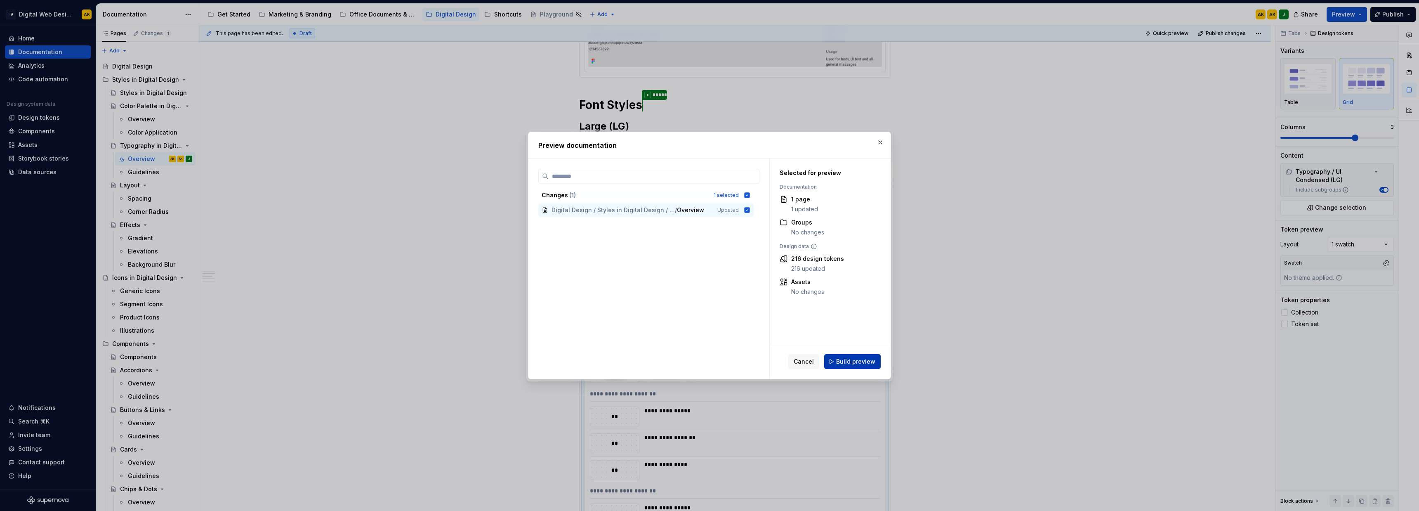
click at [858, 363] on span "Build preview" at bounding box center [855, 361] width 39 height 8
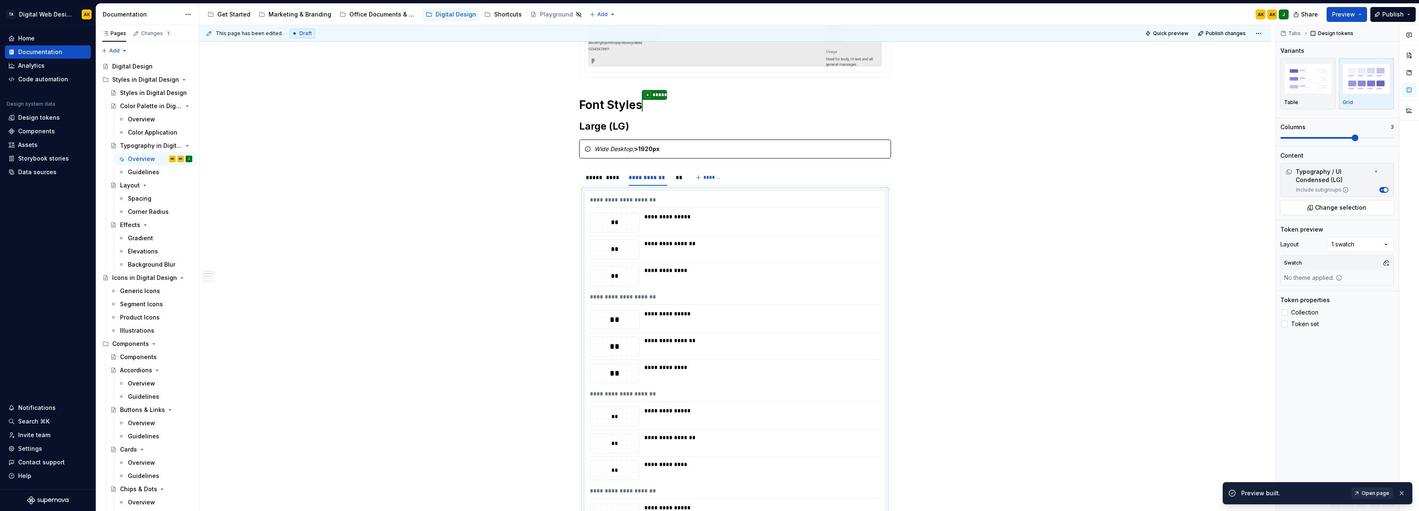
click at [1370, 488] on link "Open page" at bounding box center [1372, 493] width 42 height 12
click at [1403, 10] on span "Publish" at bounding box center [1392, 14] width 21 height 8
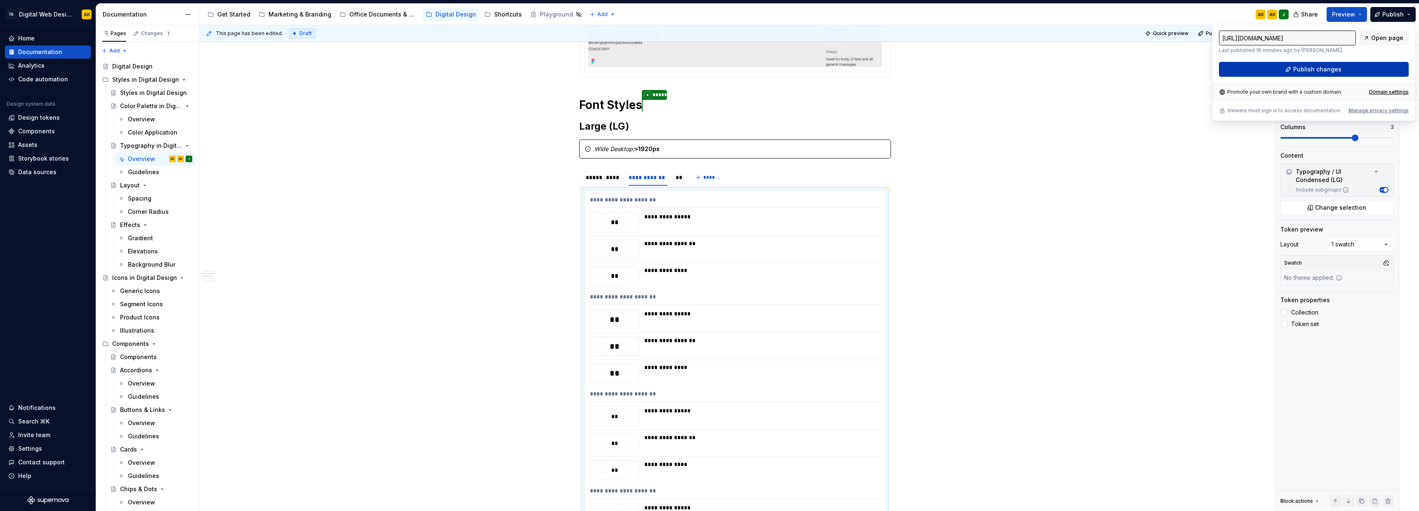
click at [1311, 71] on span "Publish changes" at bounding box center [1317, 69] width 48 height 8
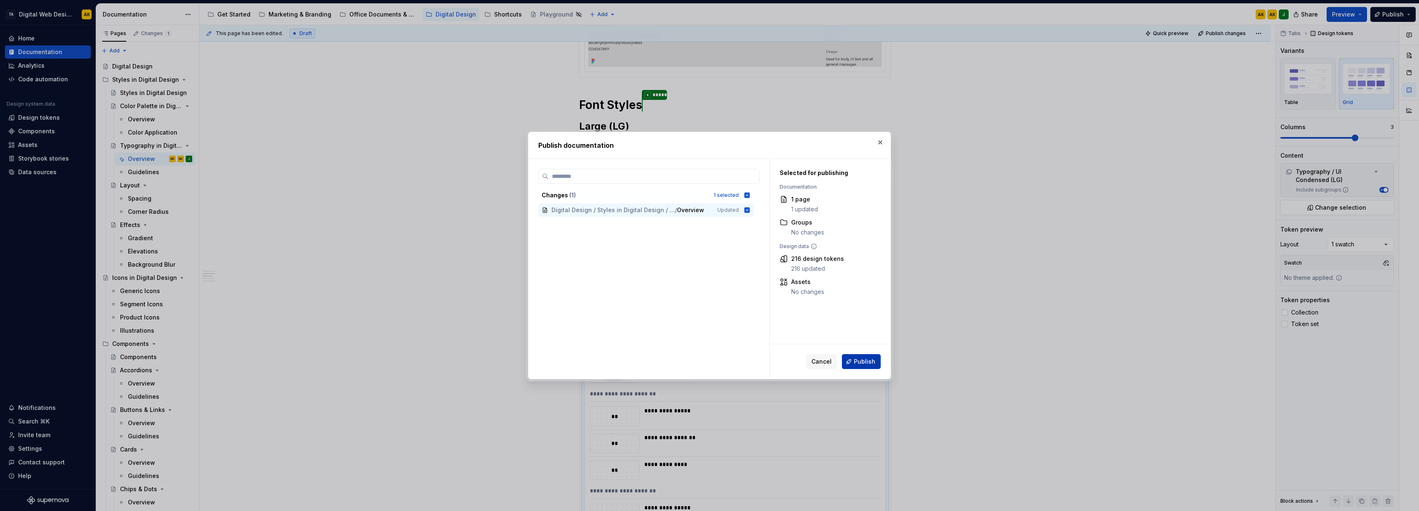
click at [862, 358] on span "Publish" at bounding box center [864, 361] width 21 height 8
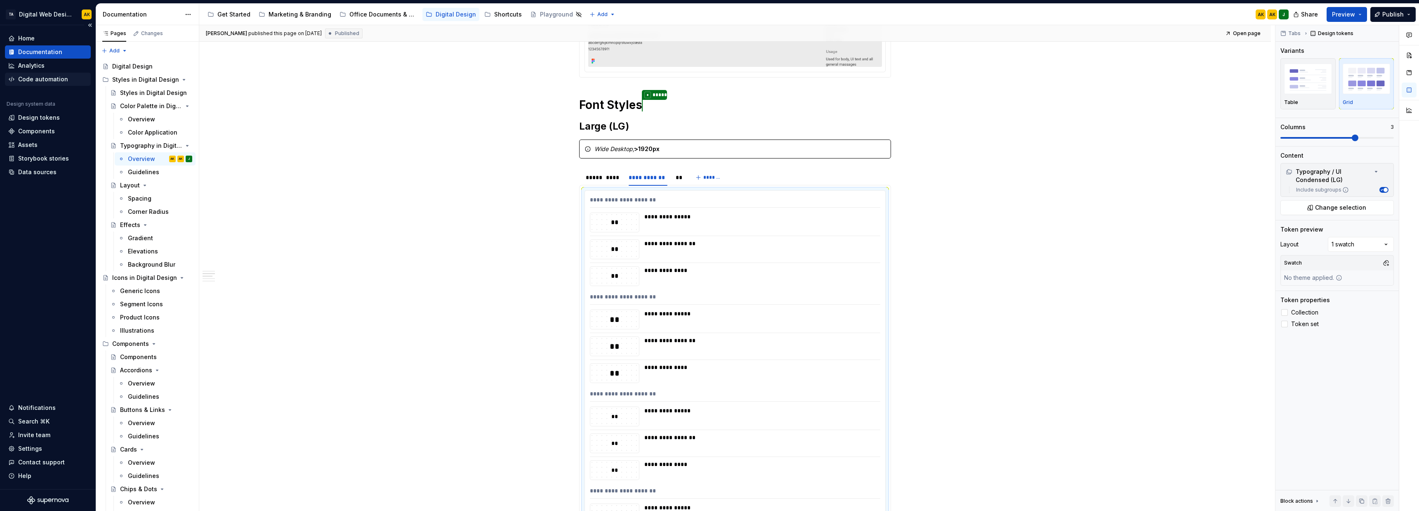
click at [60, 74] on div "Code automation" at bounding box center [48, 79] width 86 height 13
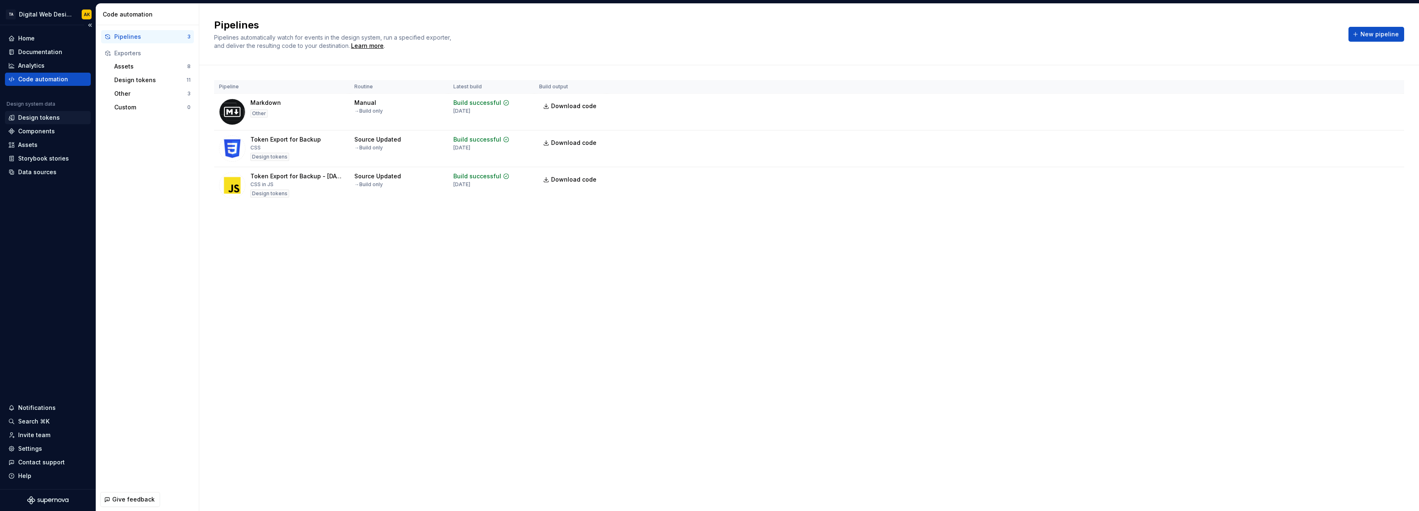
click at [52, 116] on div "Design tokens" at bounding box center [39, 117] width 42 height 8
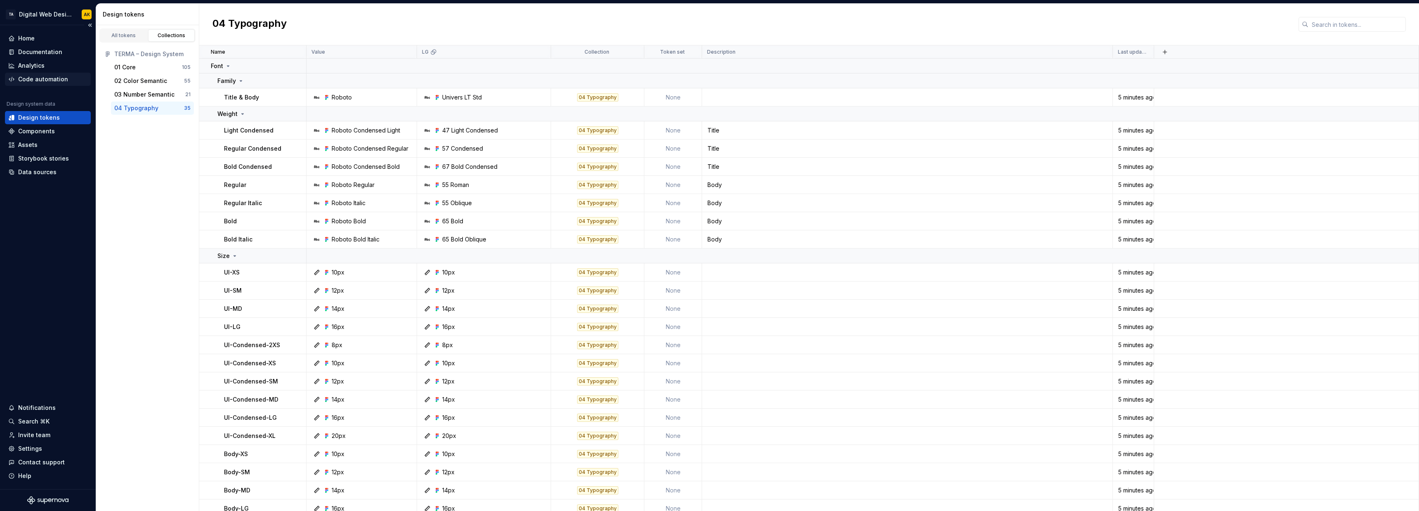
click at [35, 80] on div "Code automation" at bounding box center [43, 79] width 50 height 8
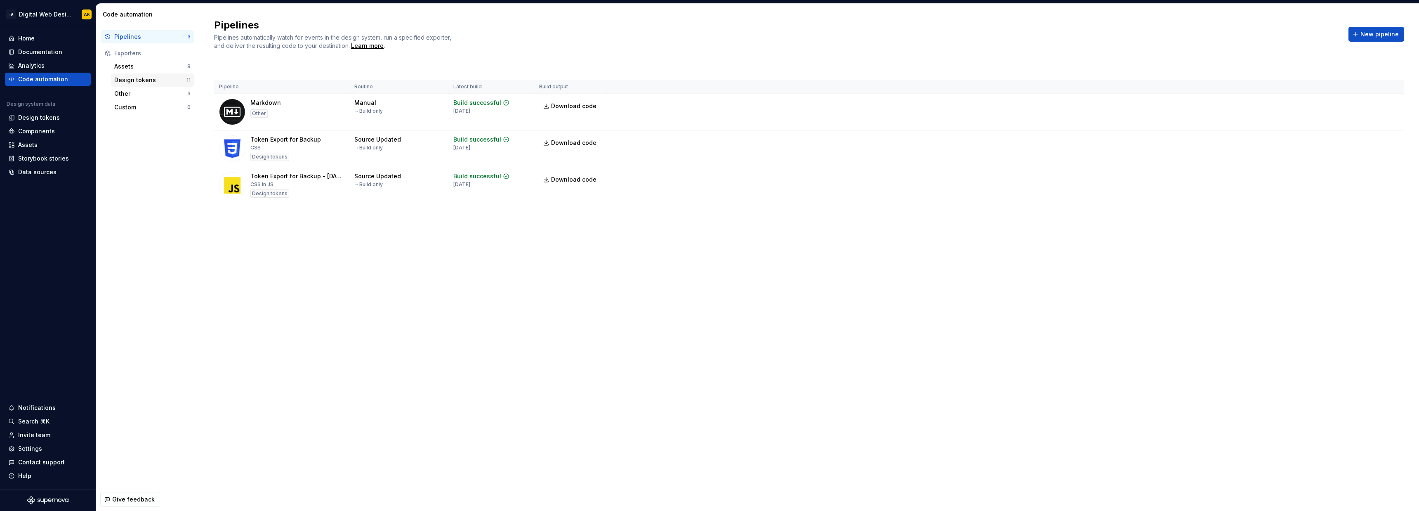
click at [134, 81] on div "Design tokens" at bounding box center [150, 80] width 72 height 8
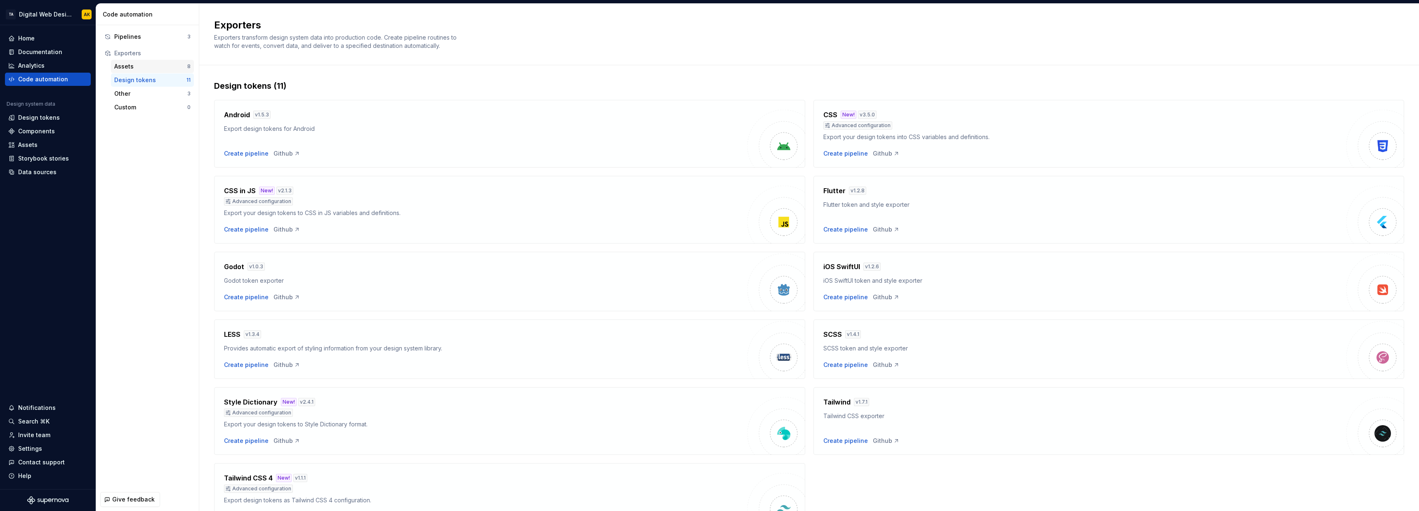
click at [138, 70] on div "Assets" at bounding box center [150, 66] width 73 height 8
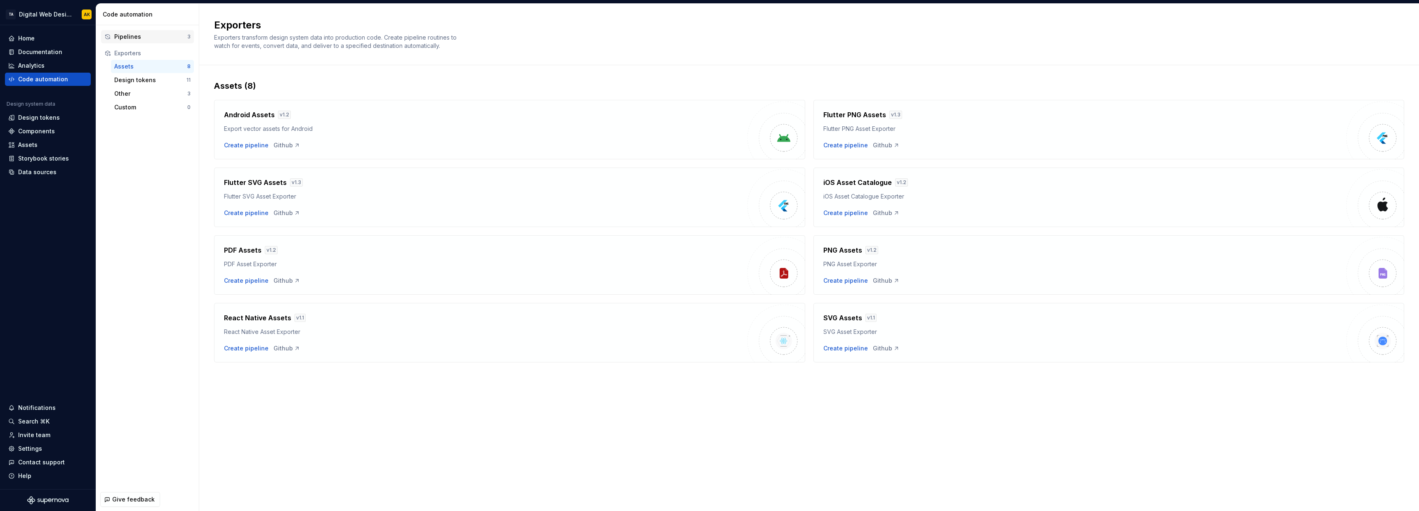
click at [136, 42] on div "Pipelines 3" at bounding box center [147, 36] width 93 height 13
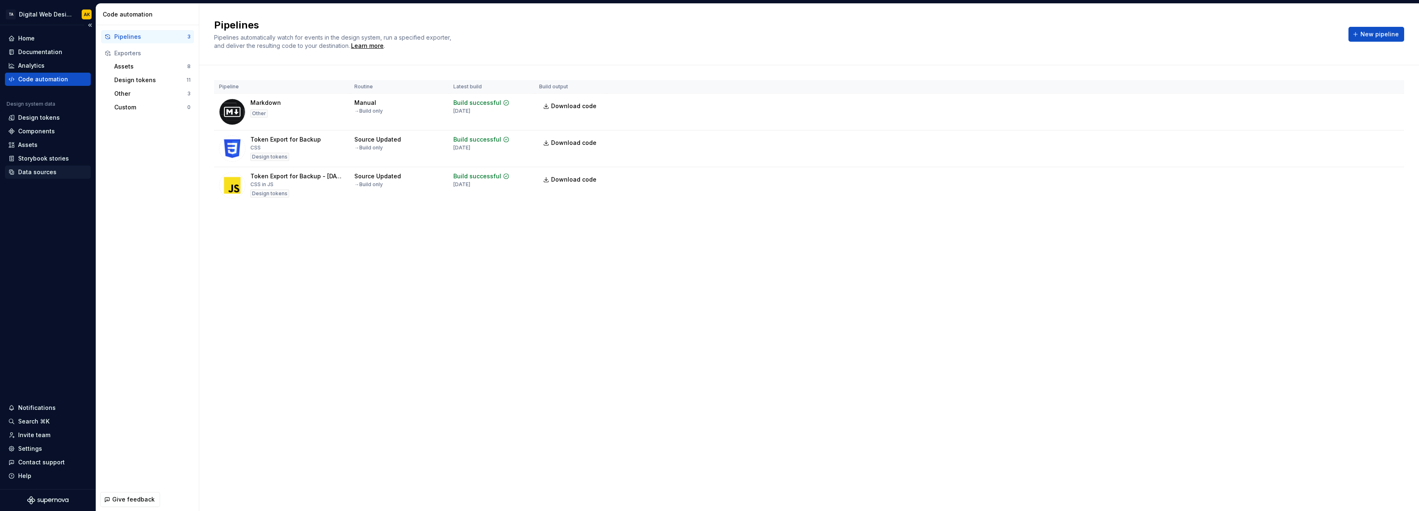
click at [46, 170] on div "Data sources" at bounding box center [37, 172] width 38 height 8
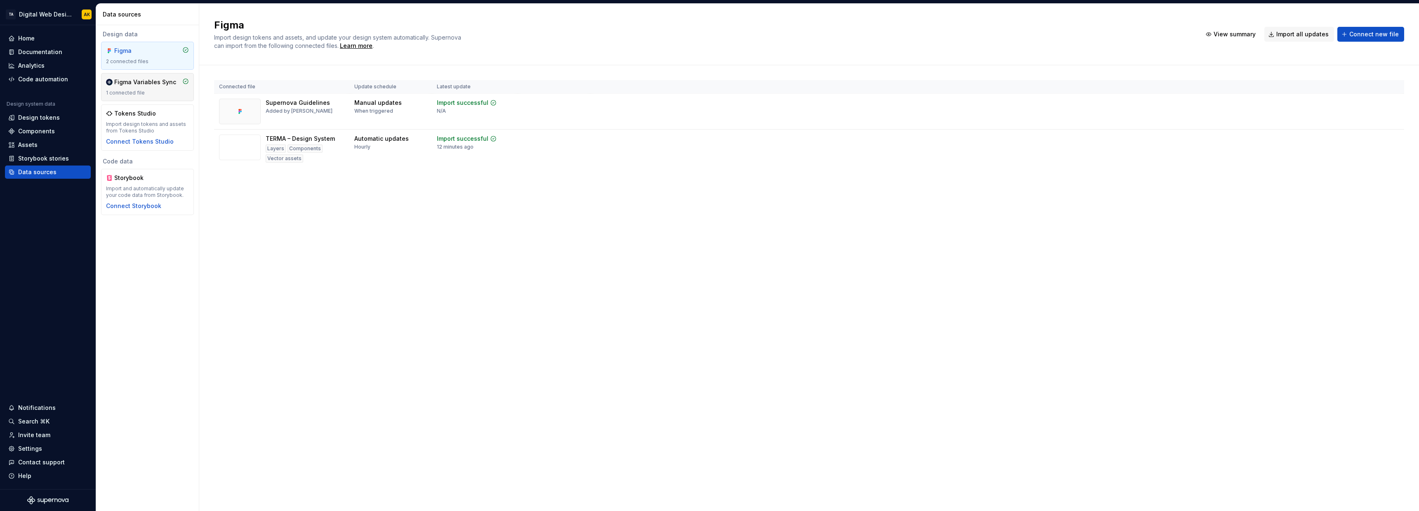
click at [119, 91] on div "1 connected file" at bounding box center [147, 93] width 83 height 7
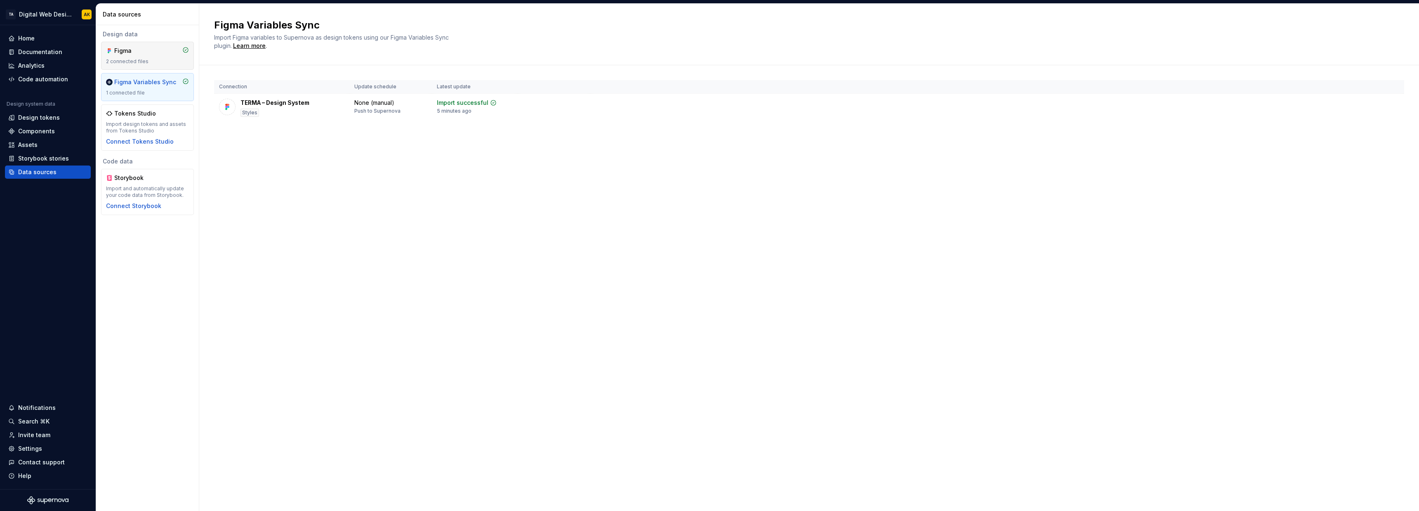
click at [135, 59] on div "2 connected files" at bounding box center [147, 61] width 83 height 7
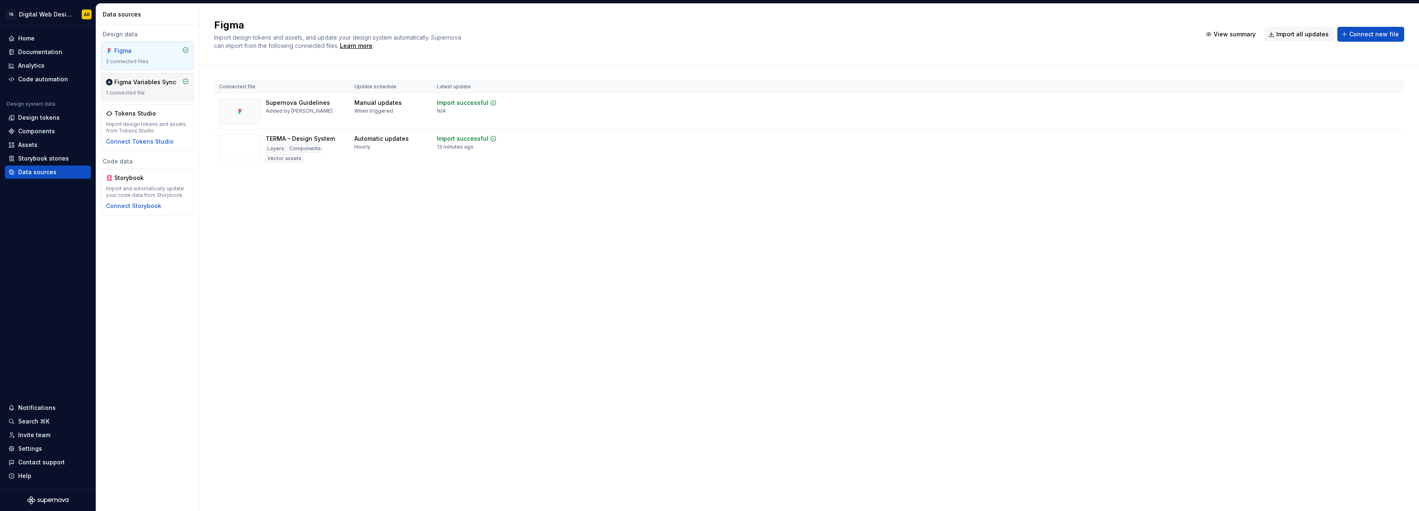
click at [142, 88] on div "Figma Variables Sync 1 connected file" at bounding box center [147, 87] width 83 height 18
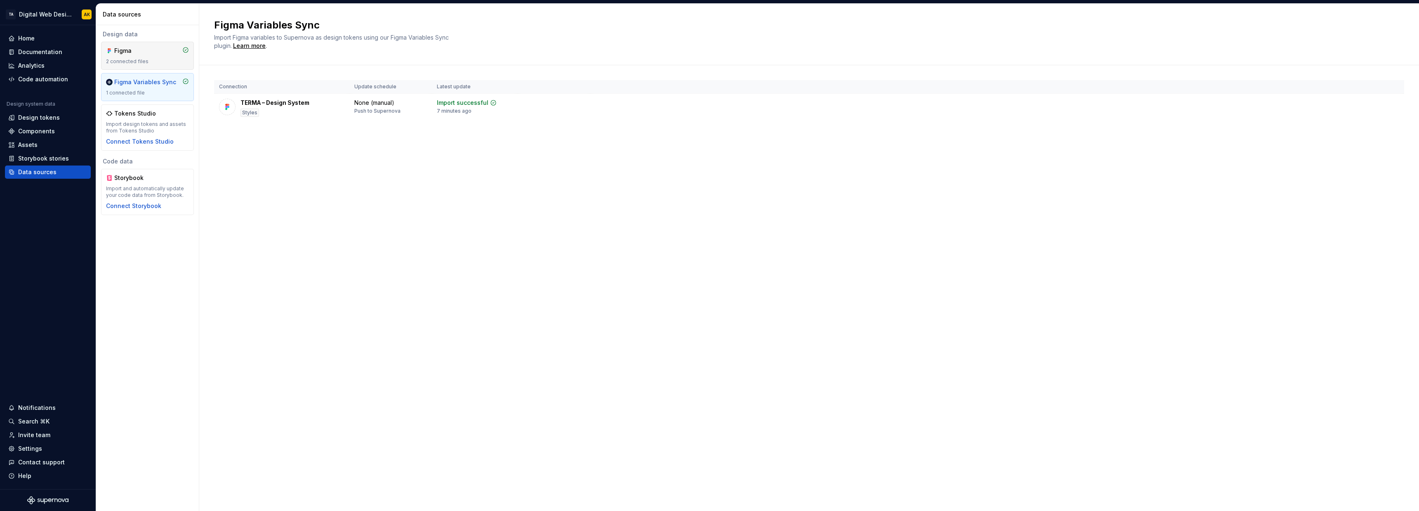
click at [149, 49] on div "Figma" at bounding box center [134, 51] width 40 height 8
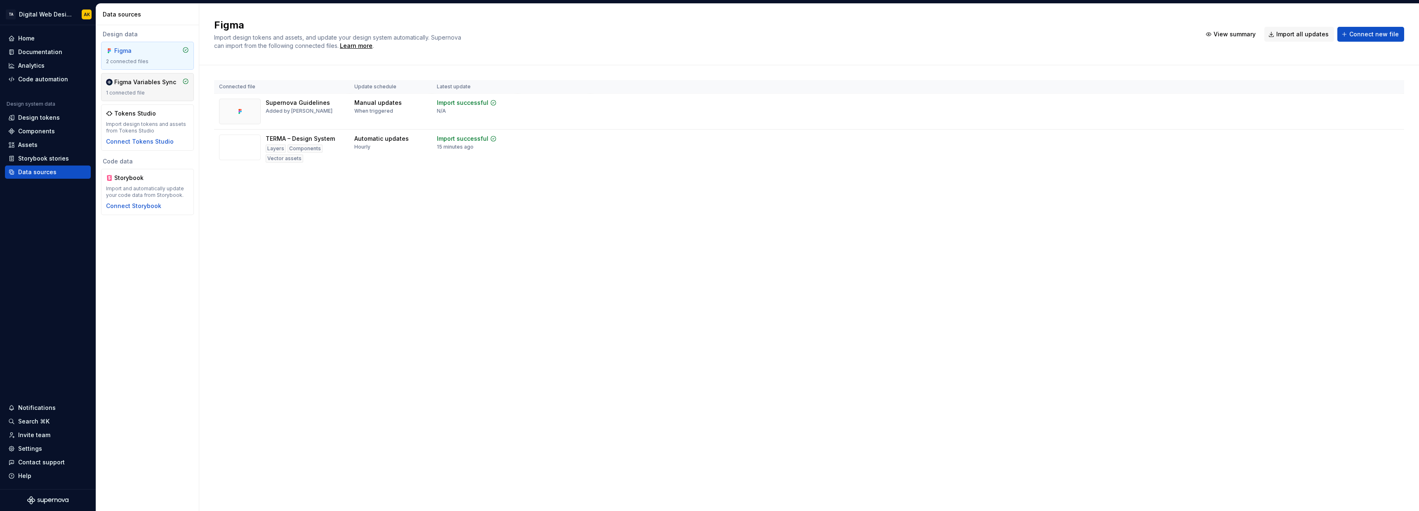
click at [123, 87] on div "Figma Variables Sync 1 connected file" at bounding box center [147, 87] width 83 height 18
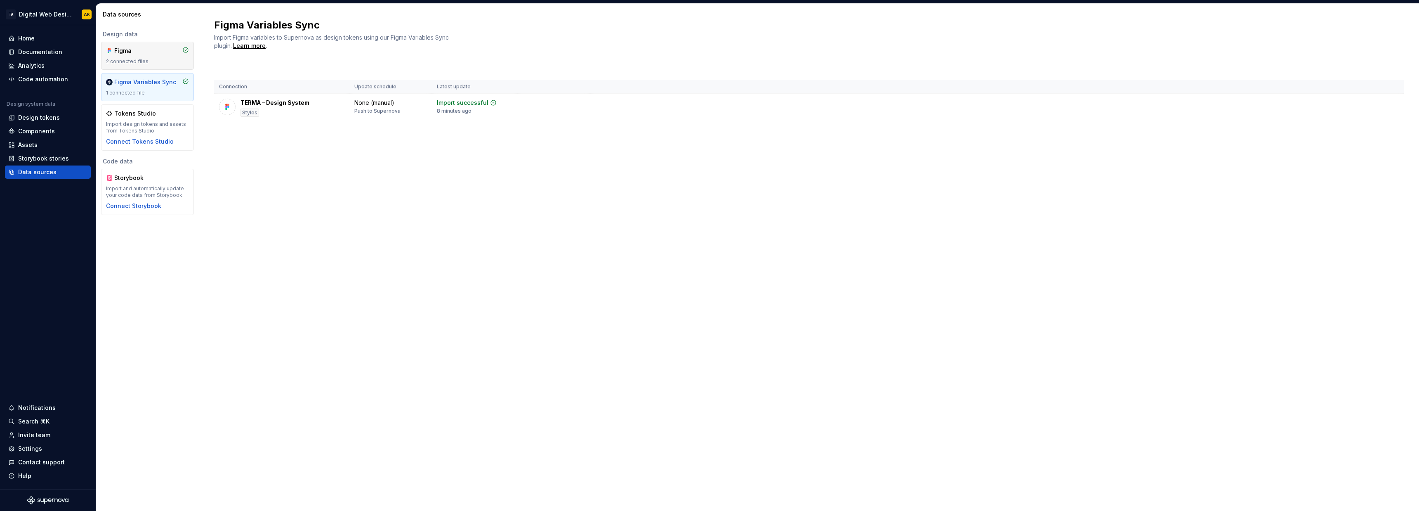
click at [128, 59] on div "2 connected files" at bounding box center [147, 61] width 83 height 7
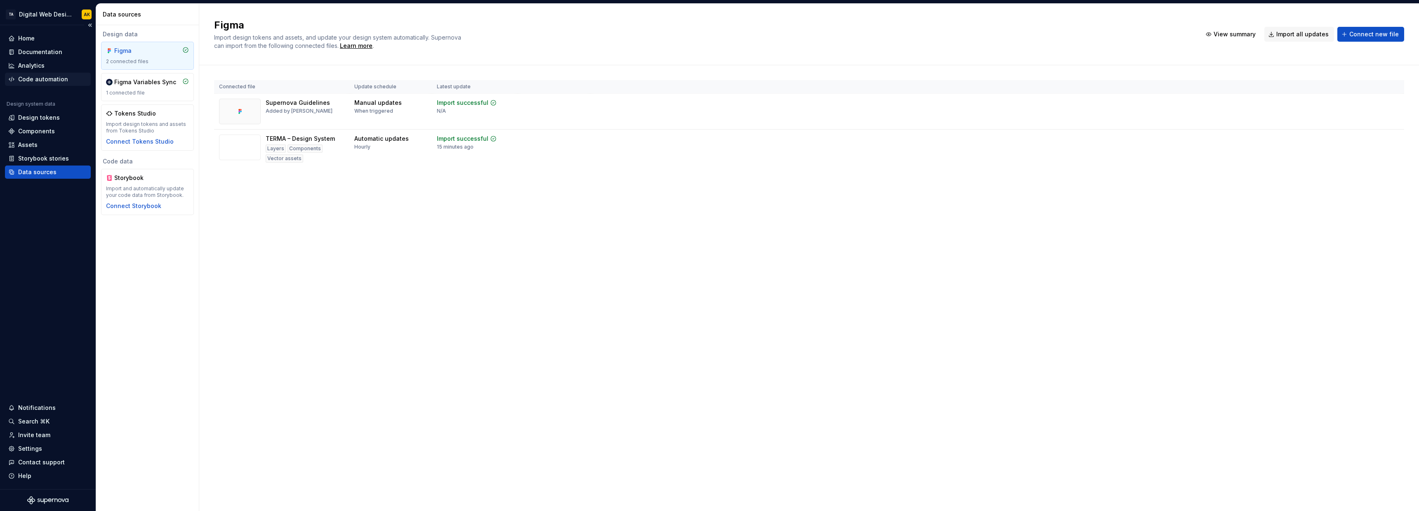
click at [39, 76] on div "Code automation" at bounding box center [43, 79] width 50 height 8
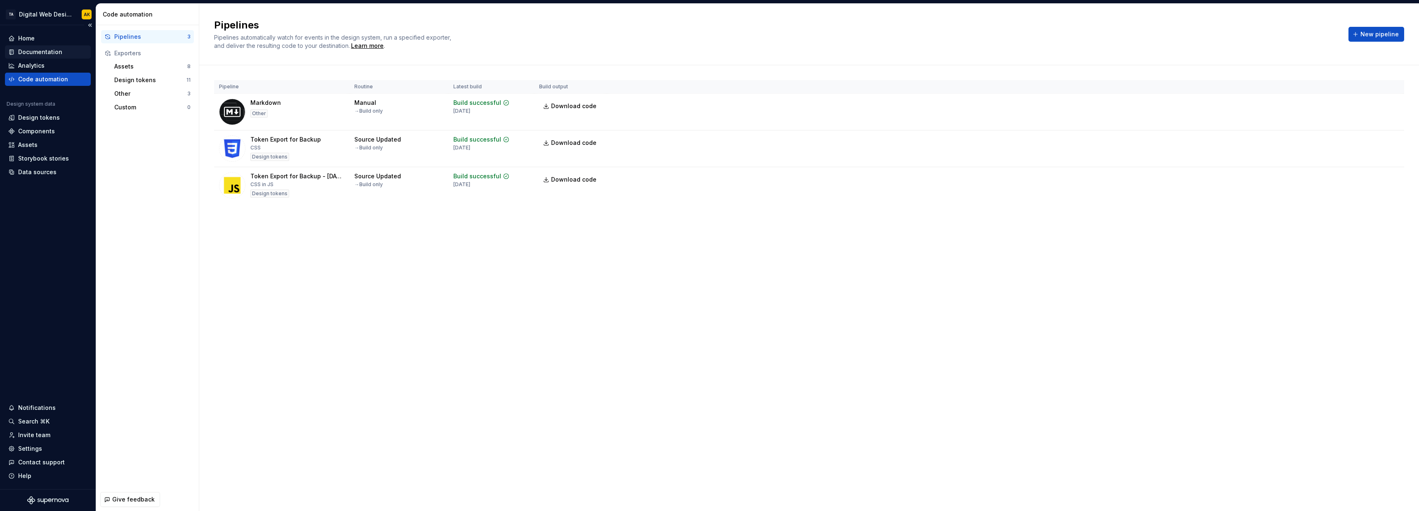
click at [35, 54] on div "Documentation" at bounding box center [40, 52] width 44 height 8
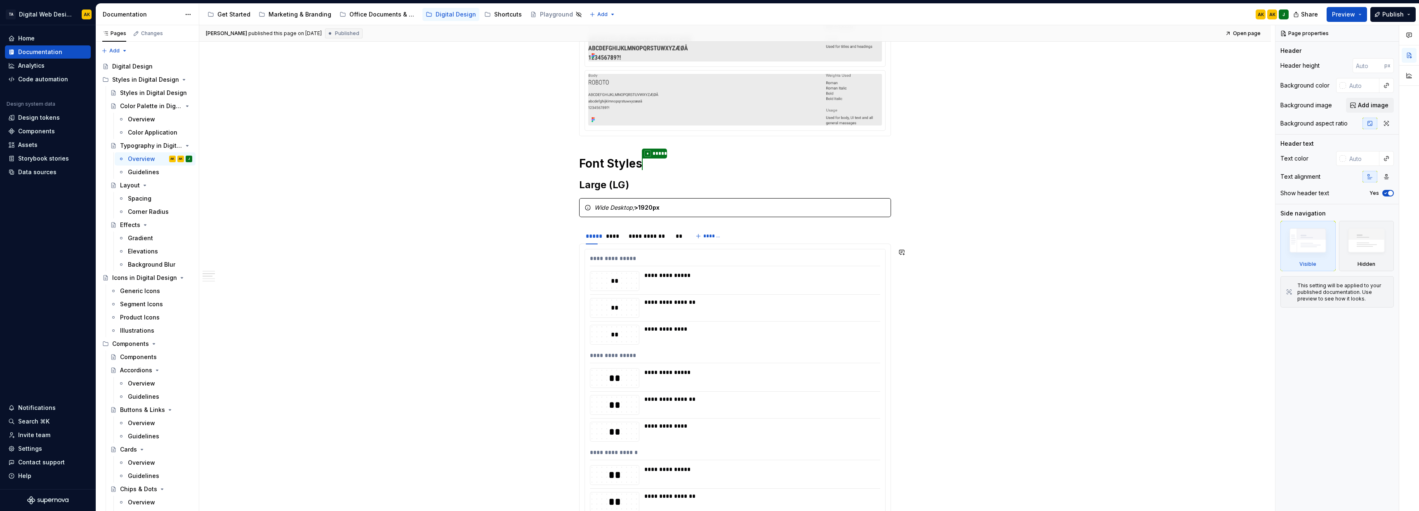
scroll to position [206, 0]
click at [711, 81] on img at bounding box center [735, 99] width 294 height 52
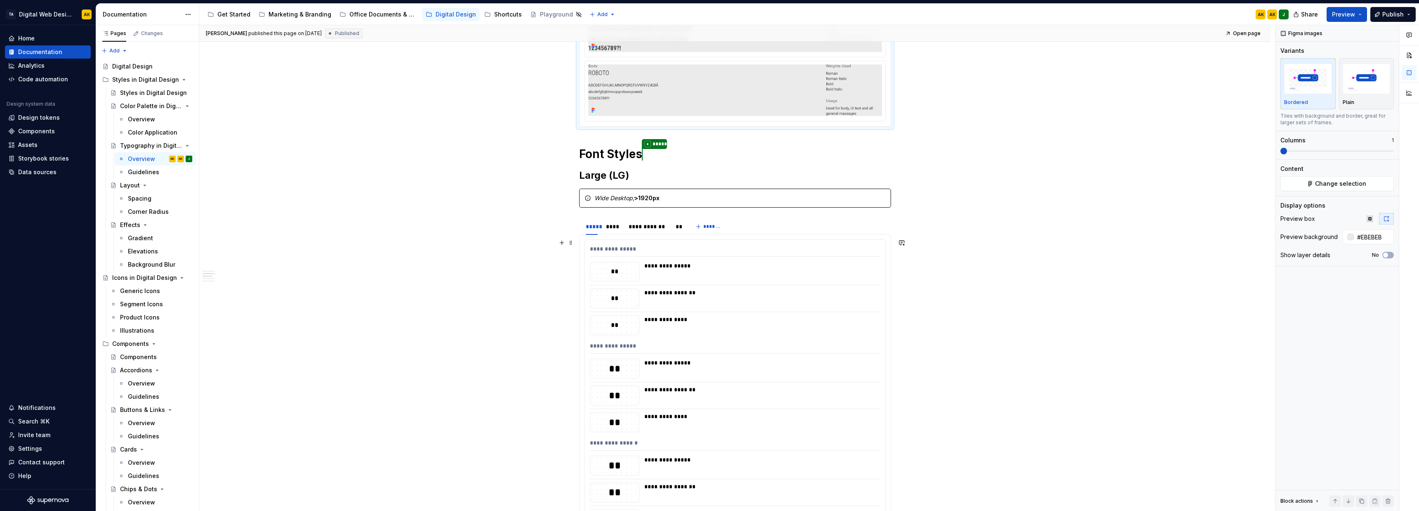
scroll to position [247, 0]
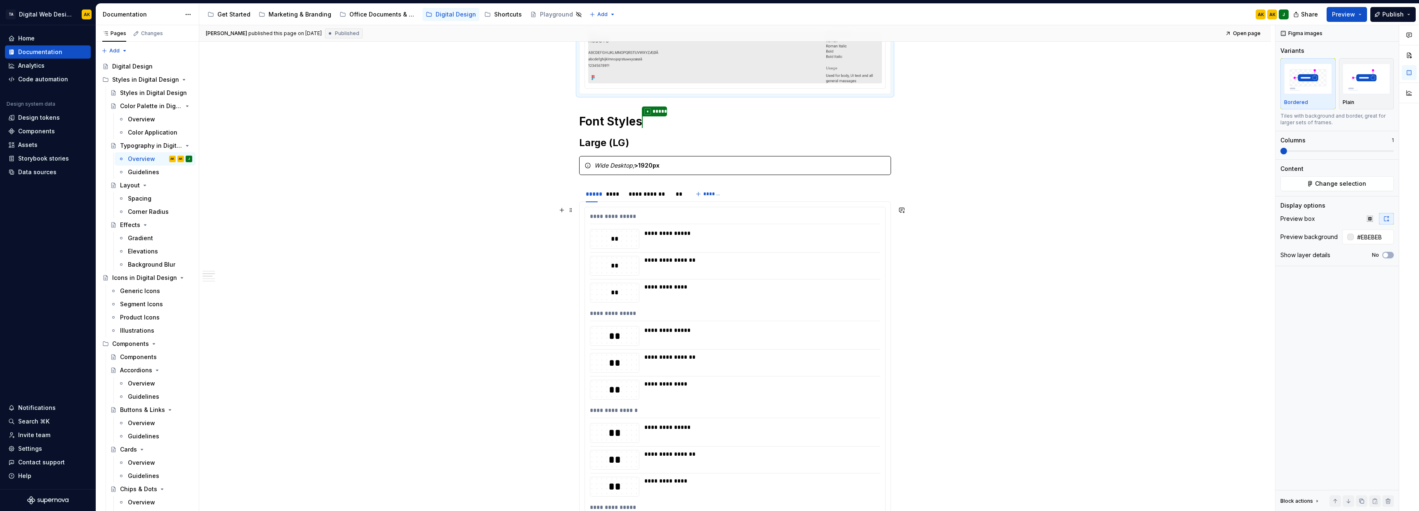
click at [707, 326] on div "**********" at bounding box center [759, 330] width 231 height 8
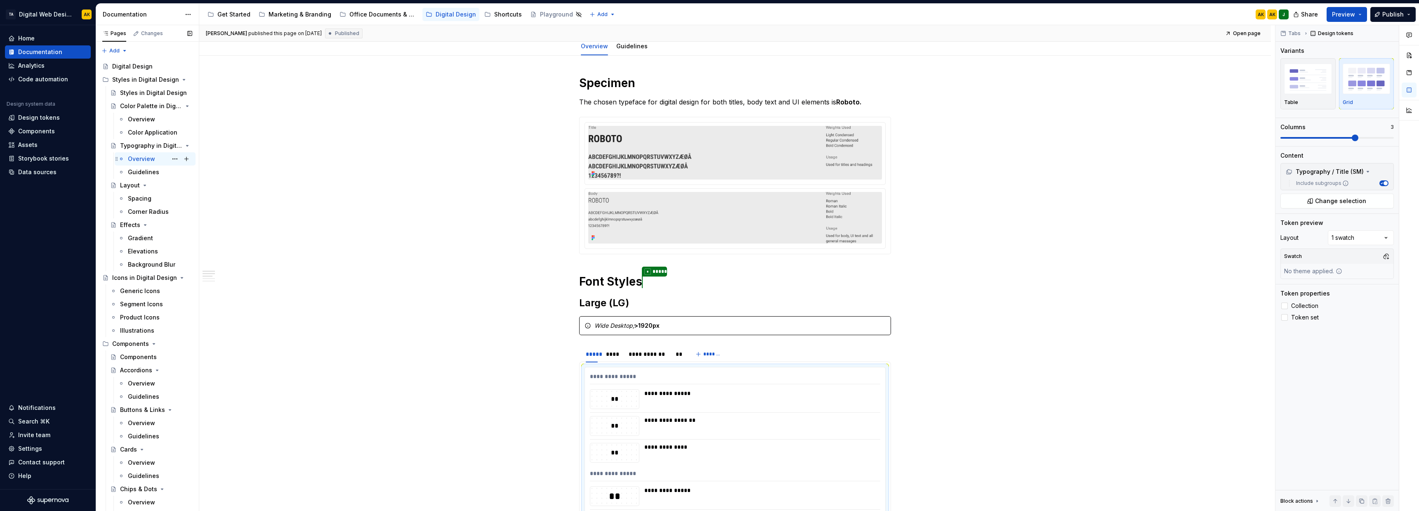
scroll to position [82, 0]
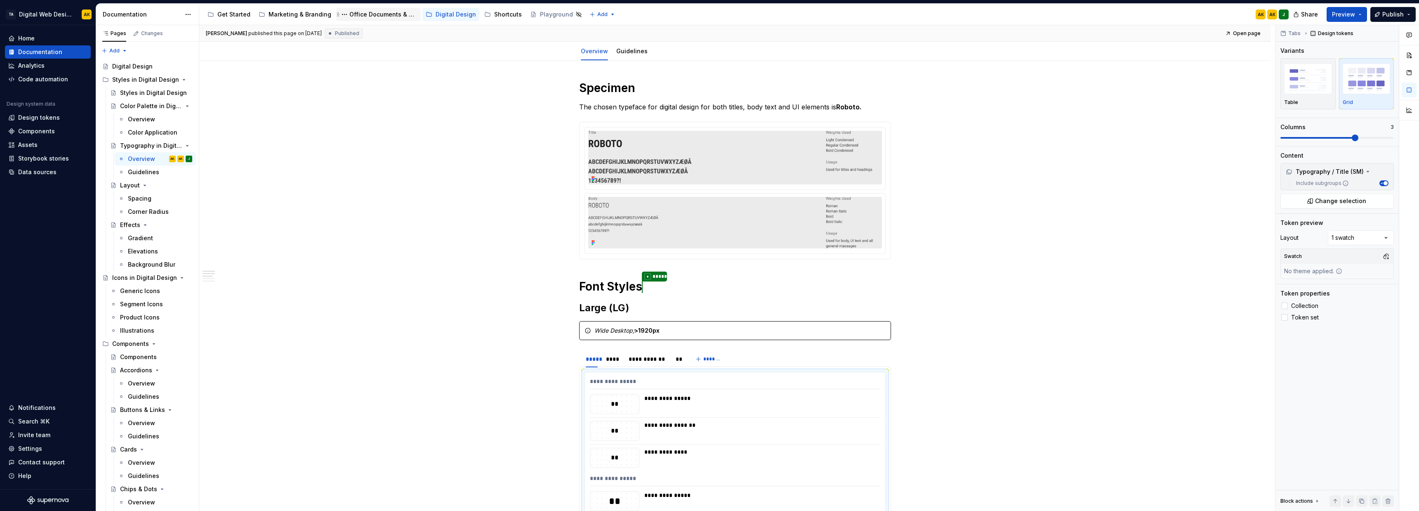
click at [353, 16] on div "Office Documents & Materials" at bounding box center [383, 14] width 68 height 8
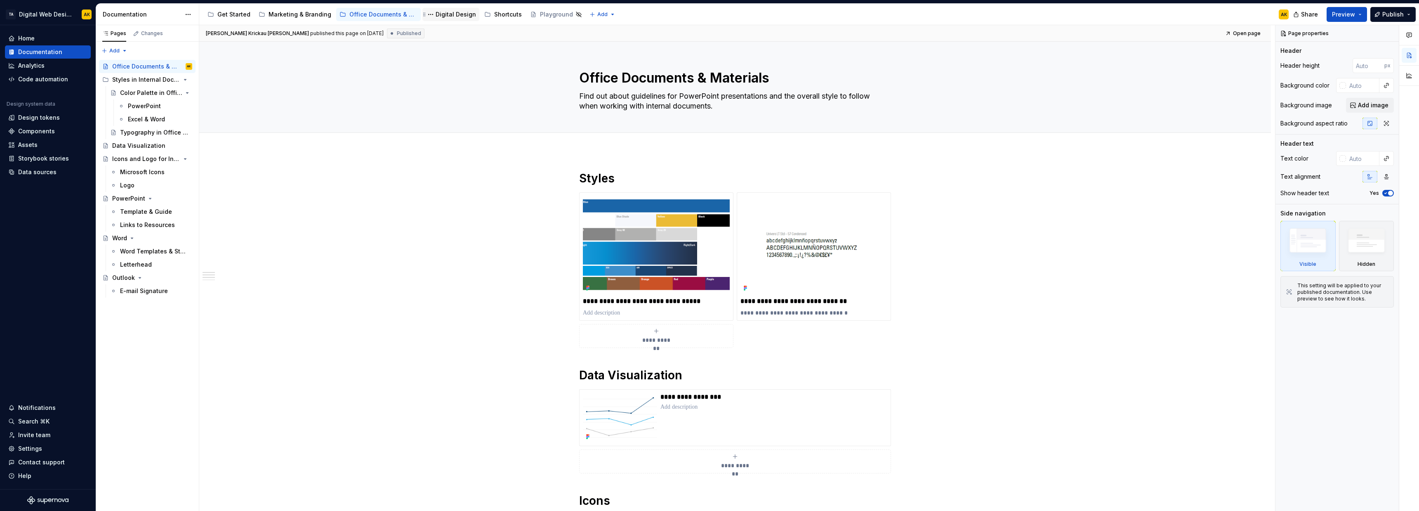
click at [436, 16] on div "Digital Design" at bounding box center [456, 14] width 40 height 8
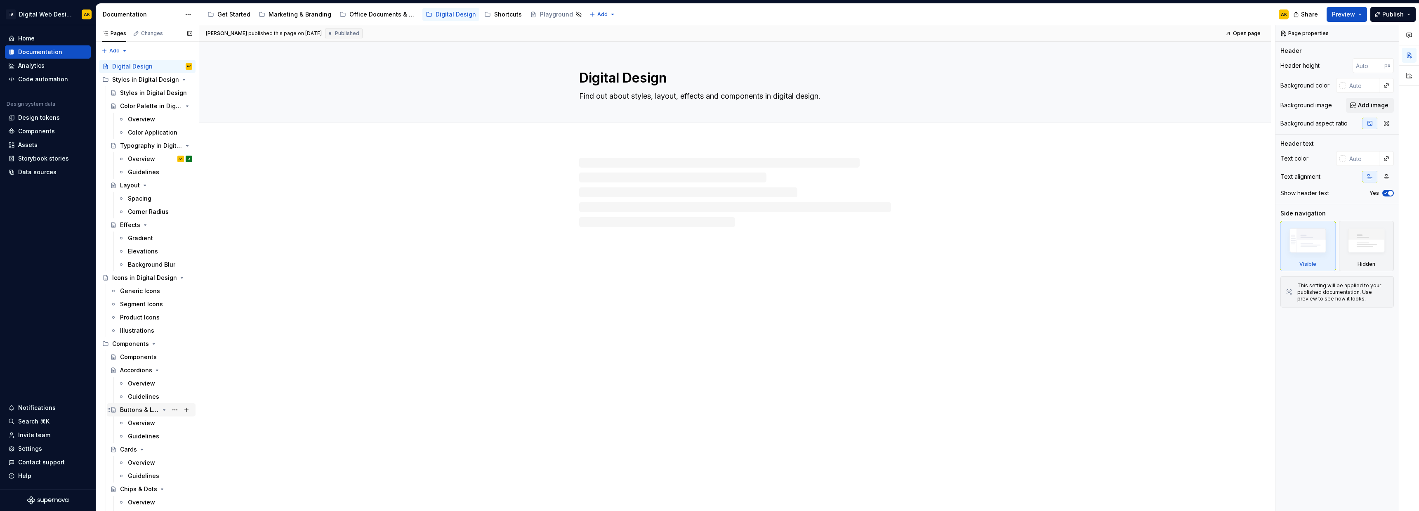
scroll to position [206, 0]
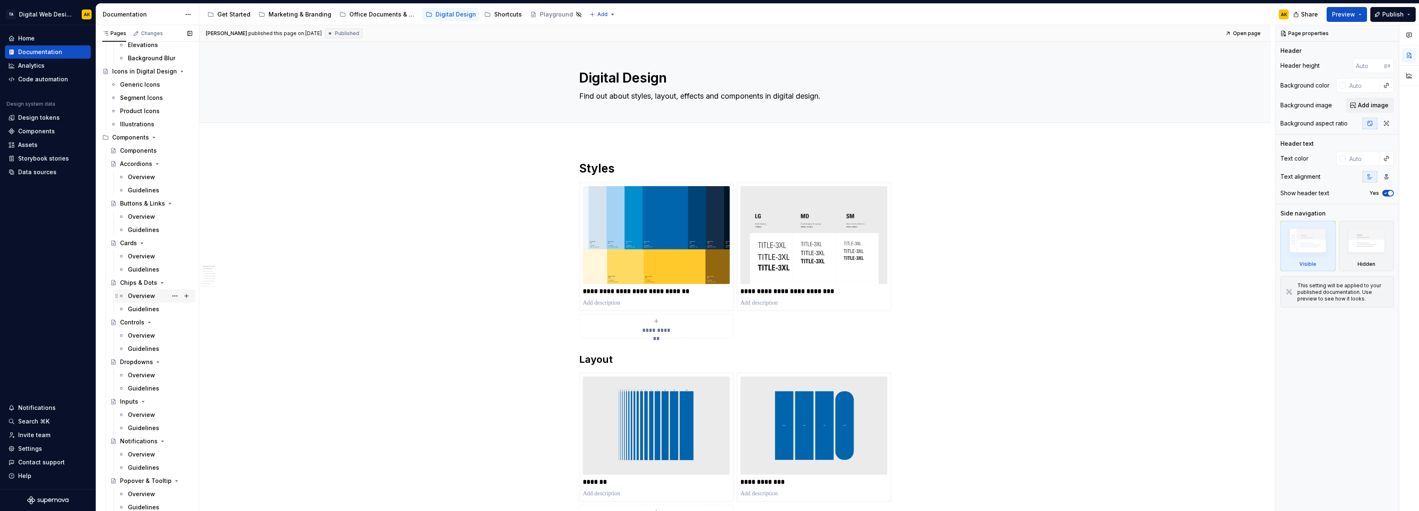
click at [138, 294] on div "Overview" at bounding box center [141, 296] width 27 height 8
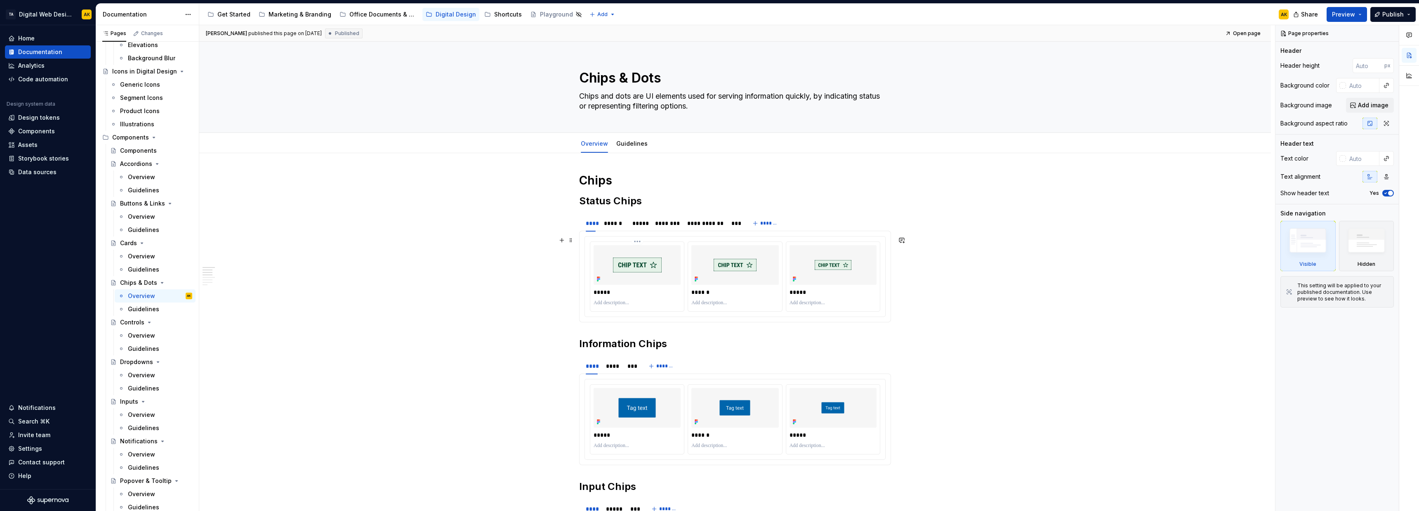
click at [649, 266] on img at bounding box center [637, 264] width 49 height 15
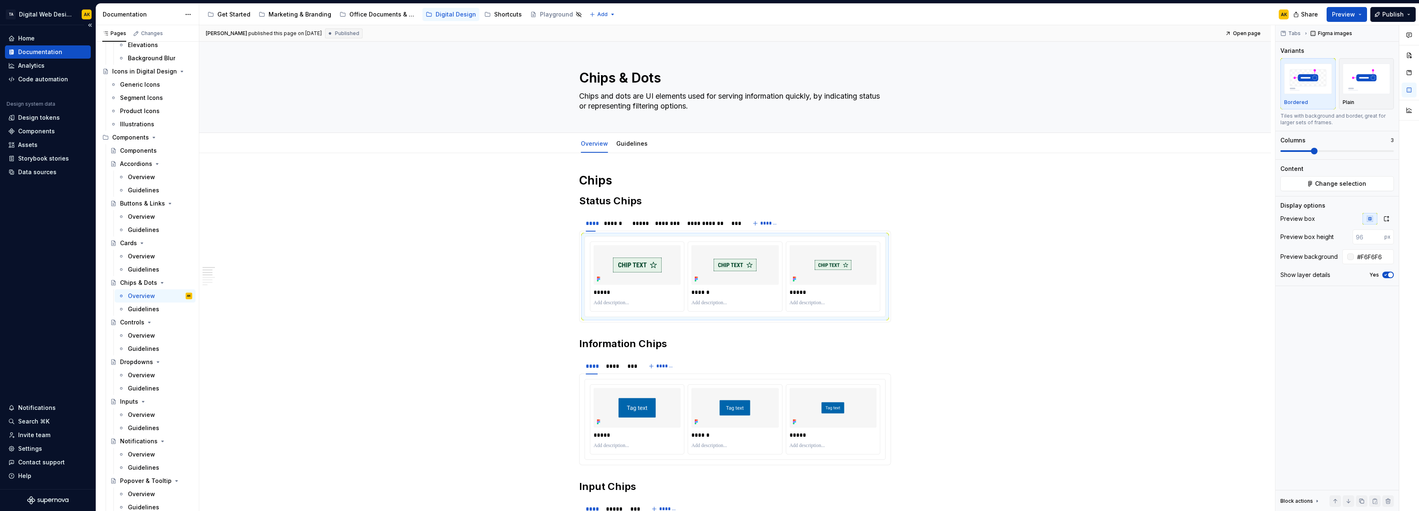
type textarea "*"
click at [39, 125] on div "Components" at bounding box center [48, 131] width 86 height 13
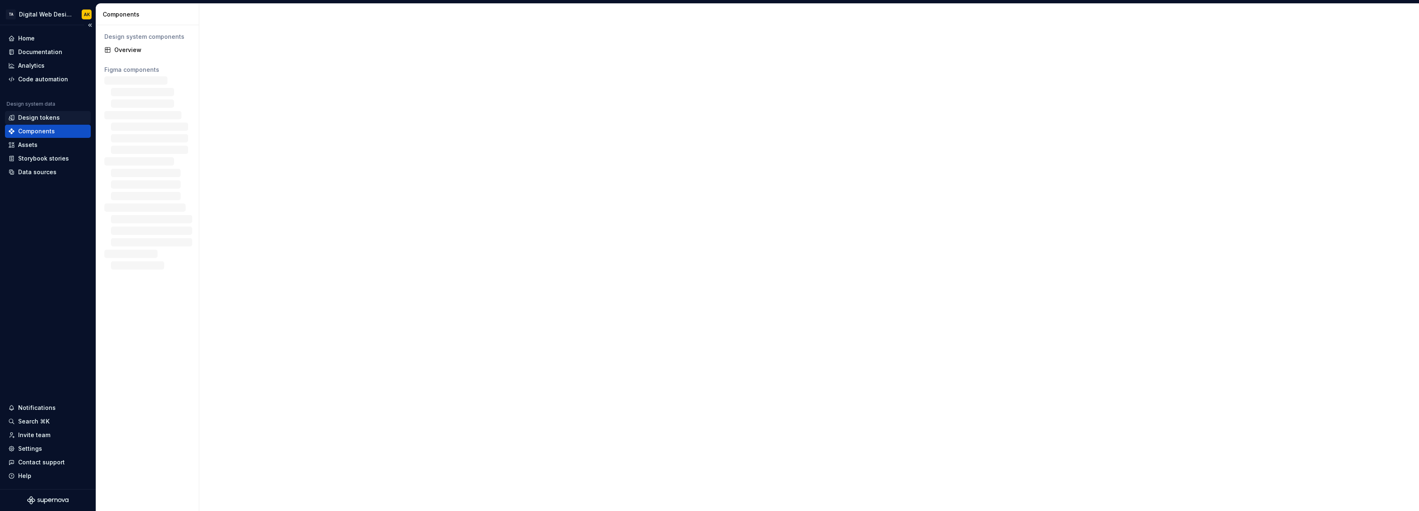
click at [36, 116] on div "Design tokens" at bounding box center [39, 117] width 42 height 8
